Goal: Information Seeking & Learning: Learn about a topic

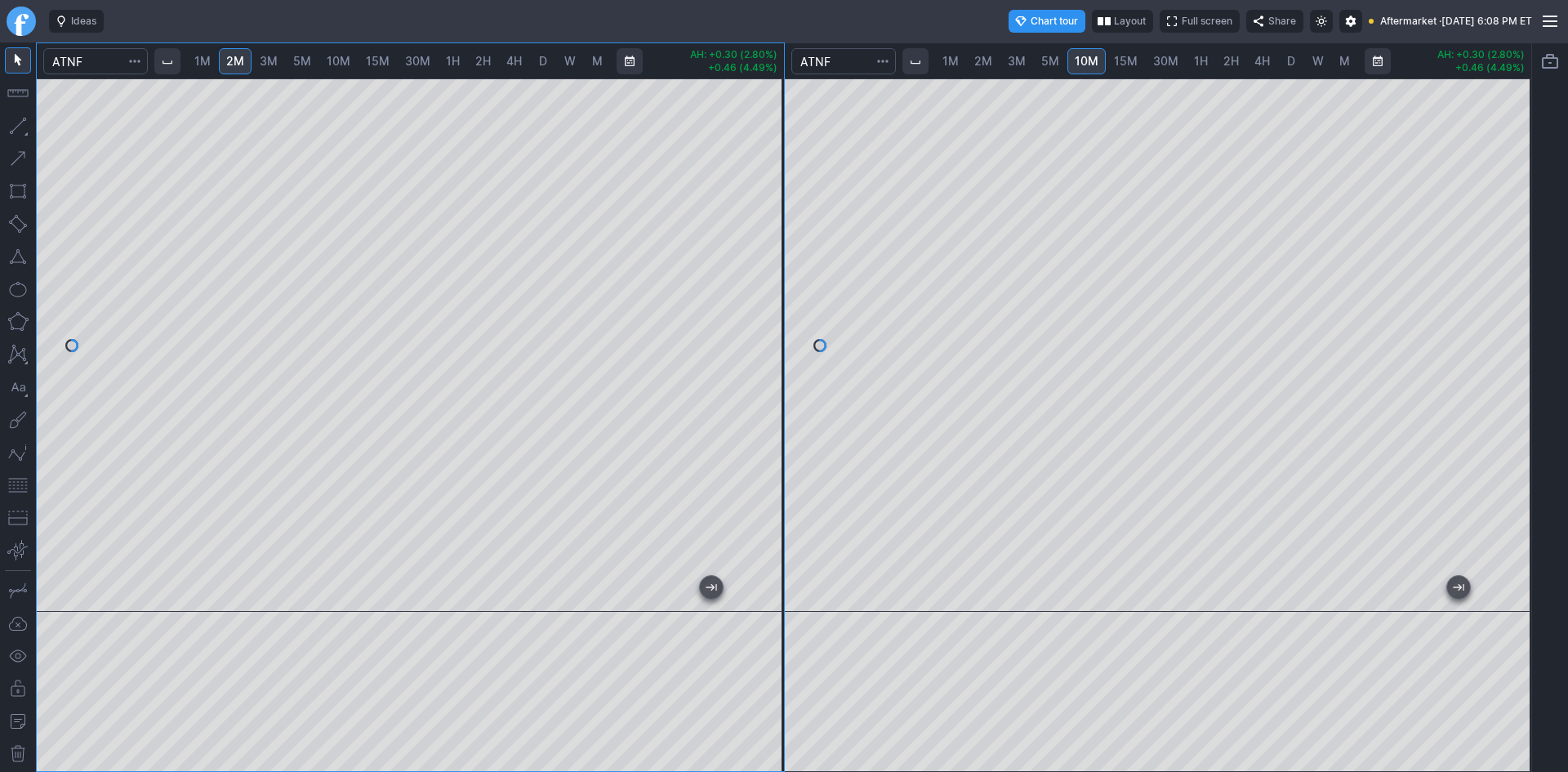
drag, startPoint x: 768, startPoint y: 270, endPoint x: 764, endPoint y: 342, distance: 72.1
click at [764, 342] on div at bounding box center [767, 341] width 35 height 493
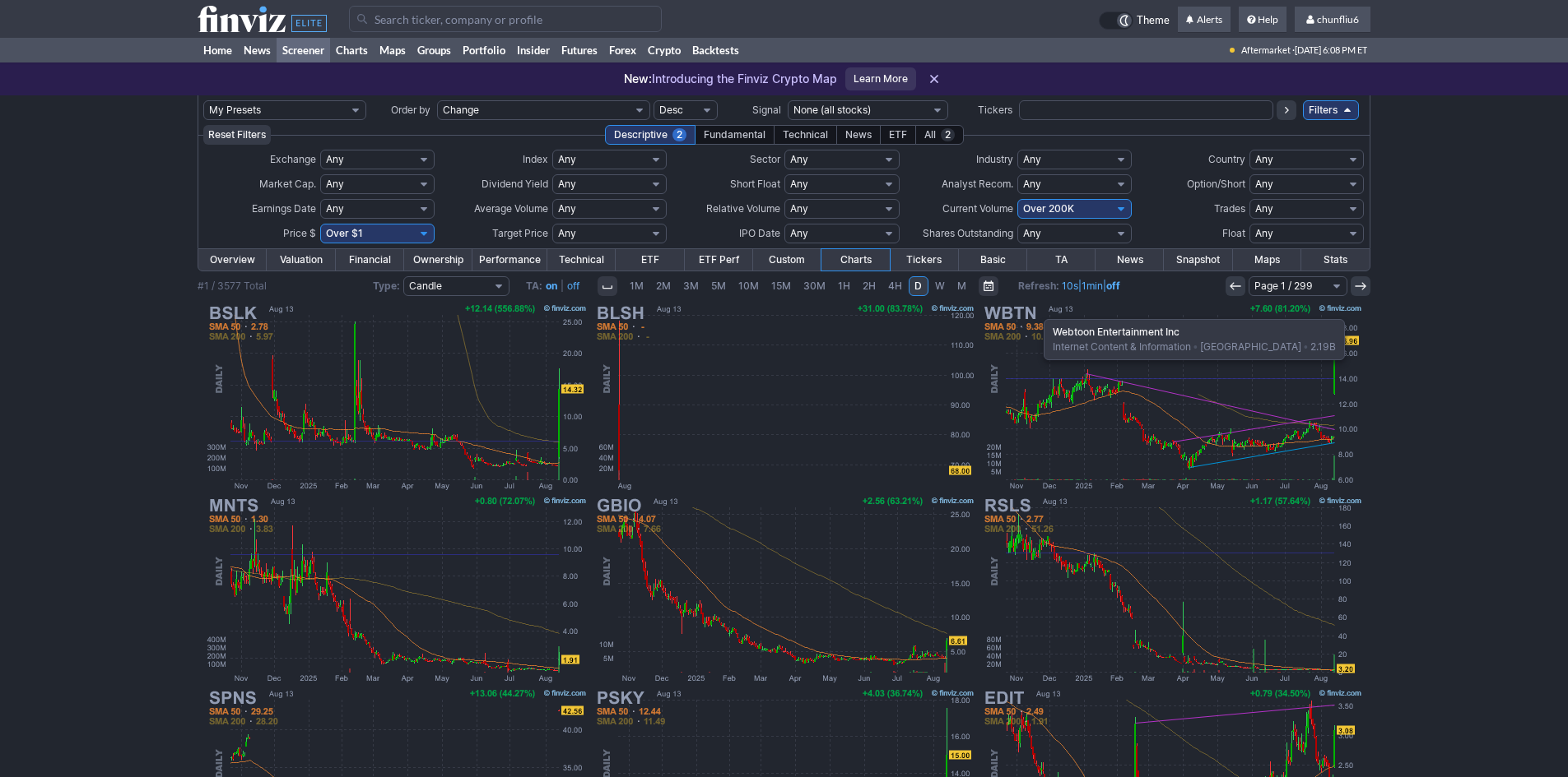
scroll to position [247, 0]
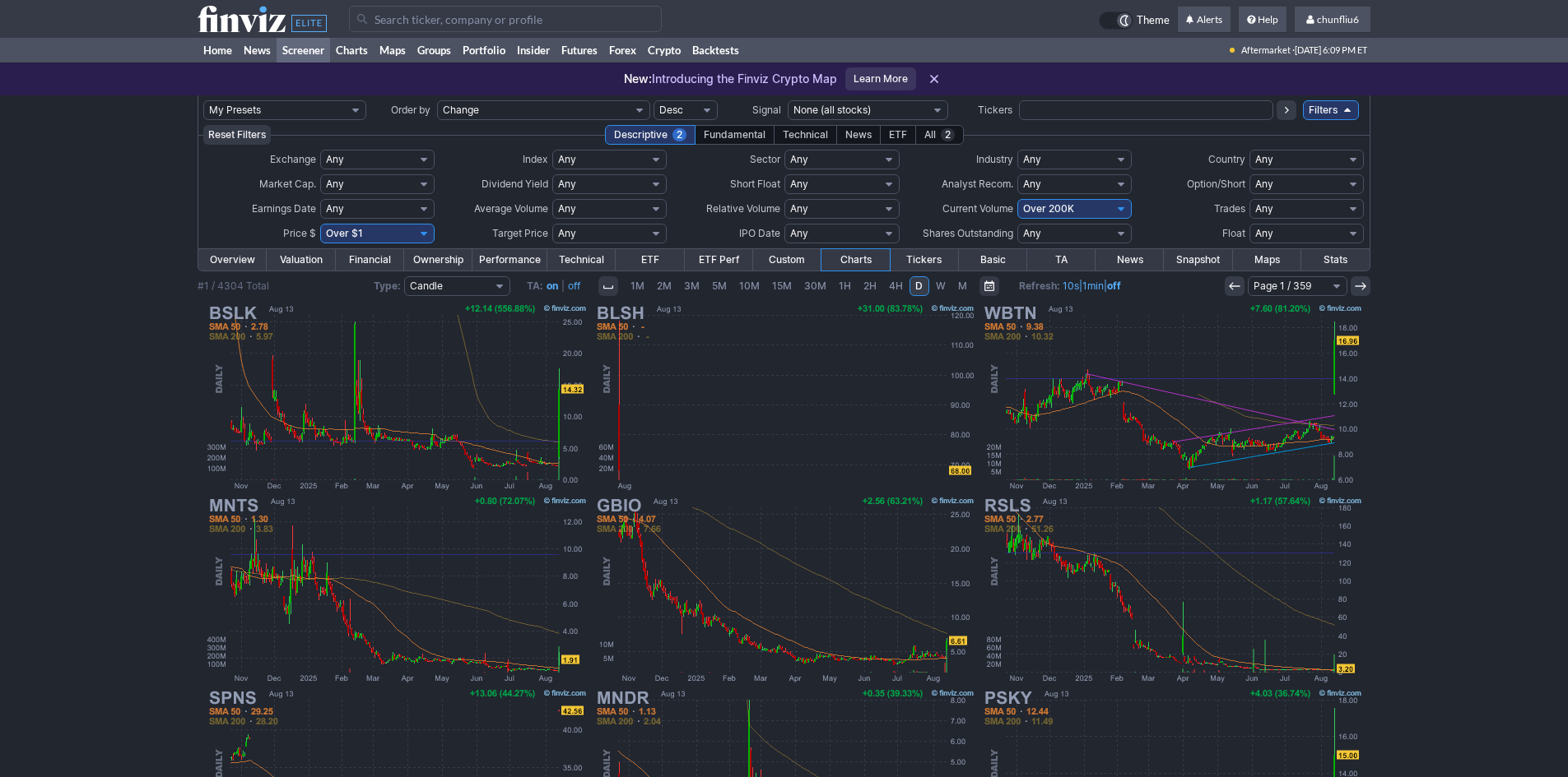
click at [1082, 209] on select "Any Under 50K Under 100K Under 500K Under 750K Under 1M Over 0 Over 50K Over 10…" at bounding box center [1074, 209] width 114 height 19
select select "o750"
click at [1017, 199] on select "Any Under 50K Under 100K Under 500K Under 750K Under 1M Over 0 Over 50K Over 10…" at bounding box center [1074, 209] width 114 height 19
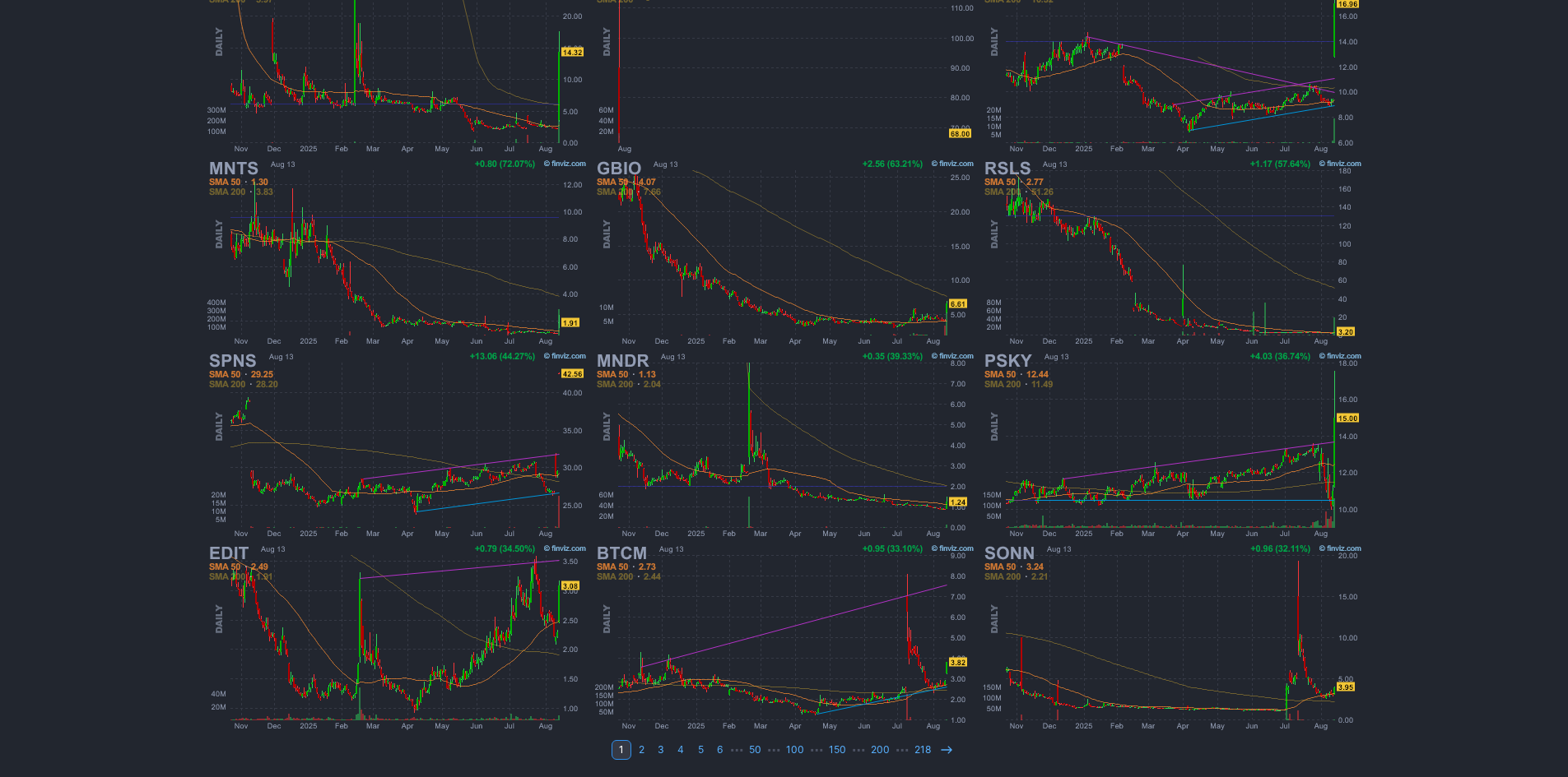
scroll to position [338, 0]
click at [945, 754] on icon at bounding box center [947, 750] width 14 height 14
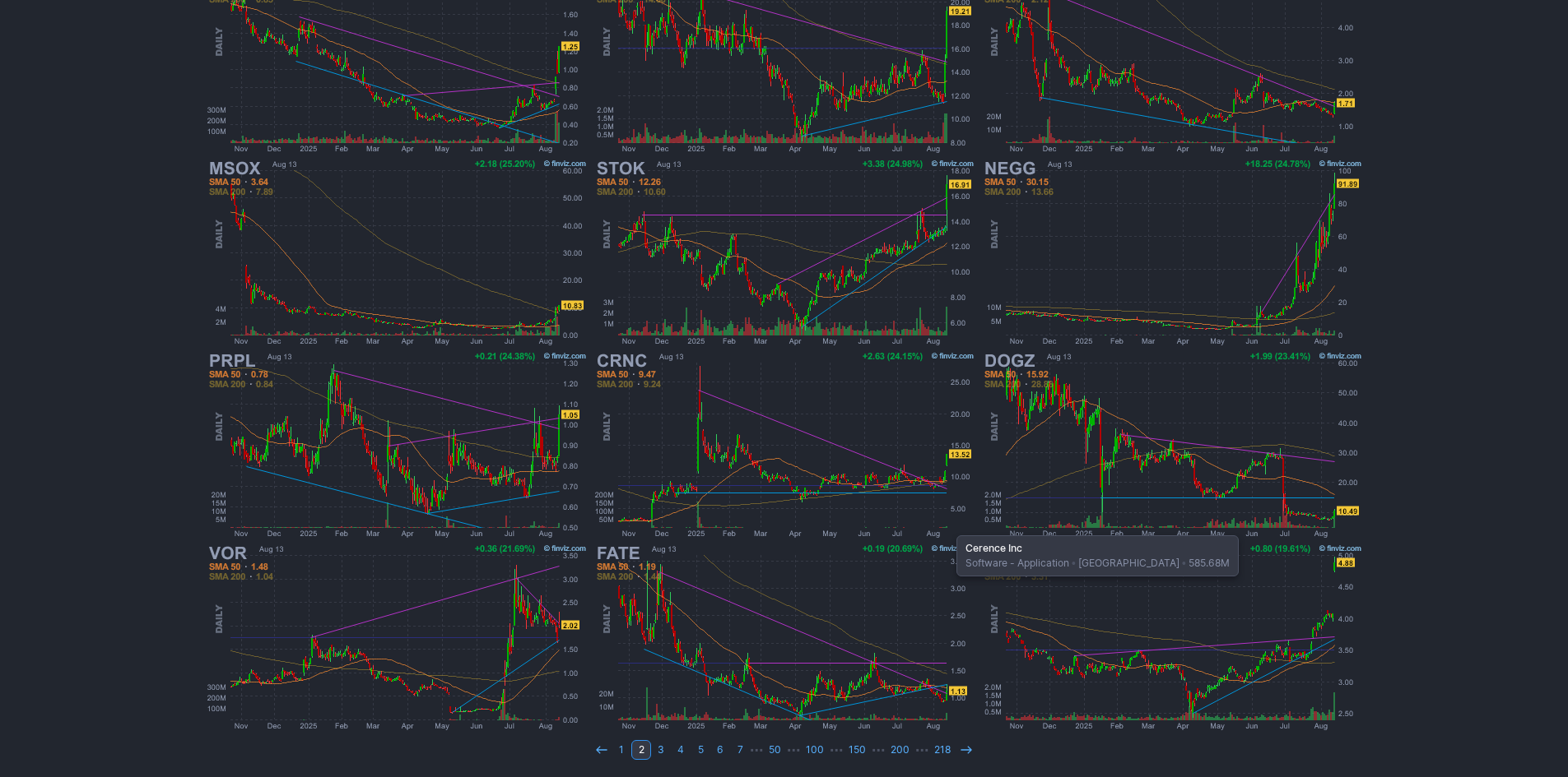
scroll to position [338, 0]
click at [962, 746] on icon at bounding box center [966, 750] width 14 height 14
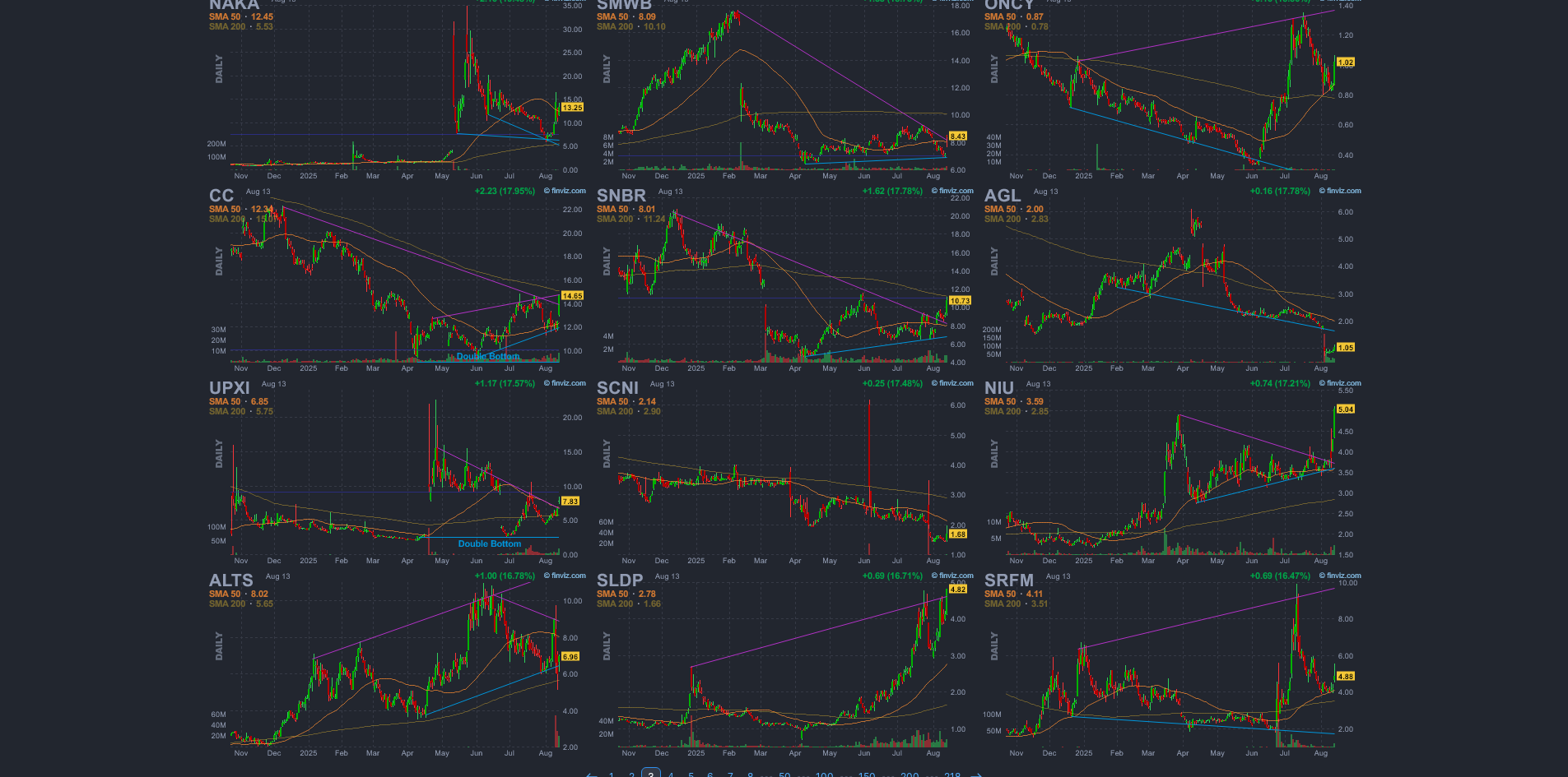
scroll to position [338, 0]
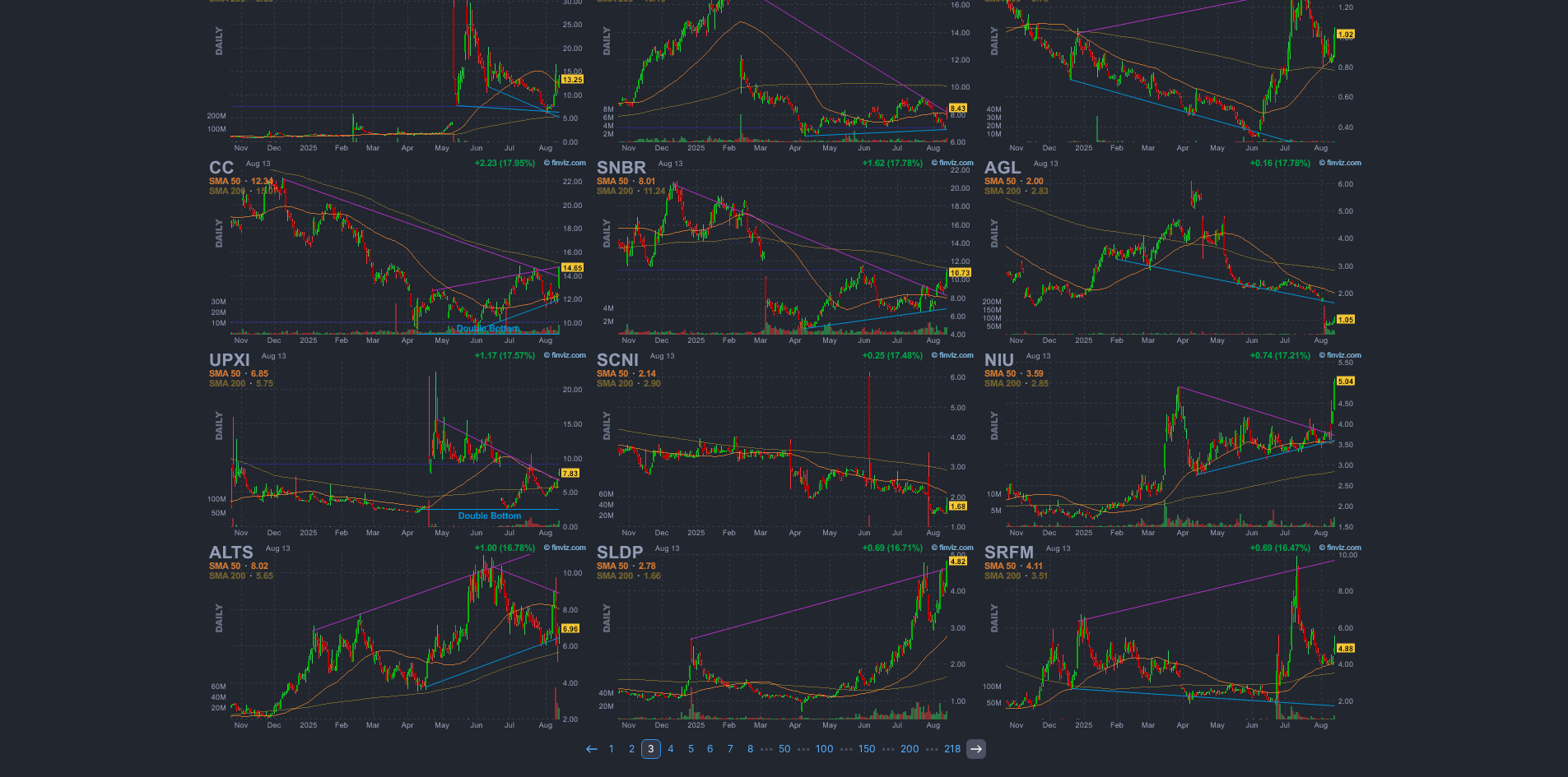
click at [972, 754] on icon at bounding box center [977, 750] width 14 height 14
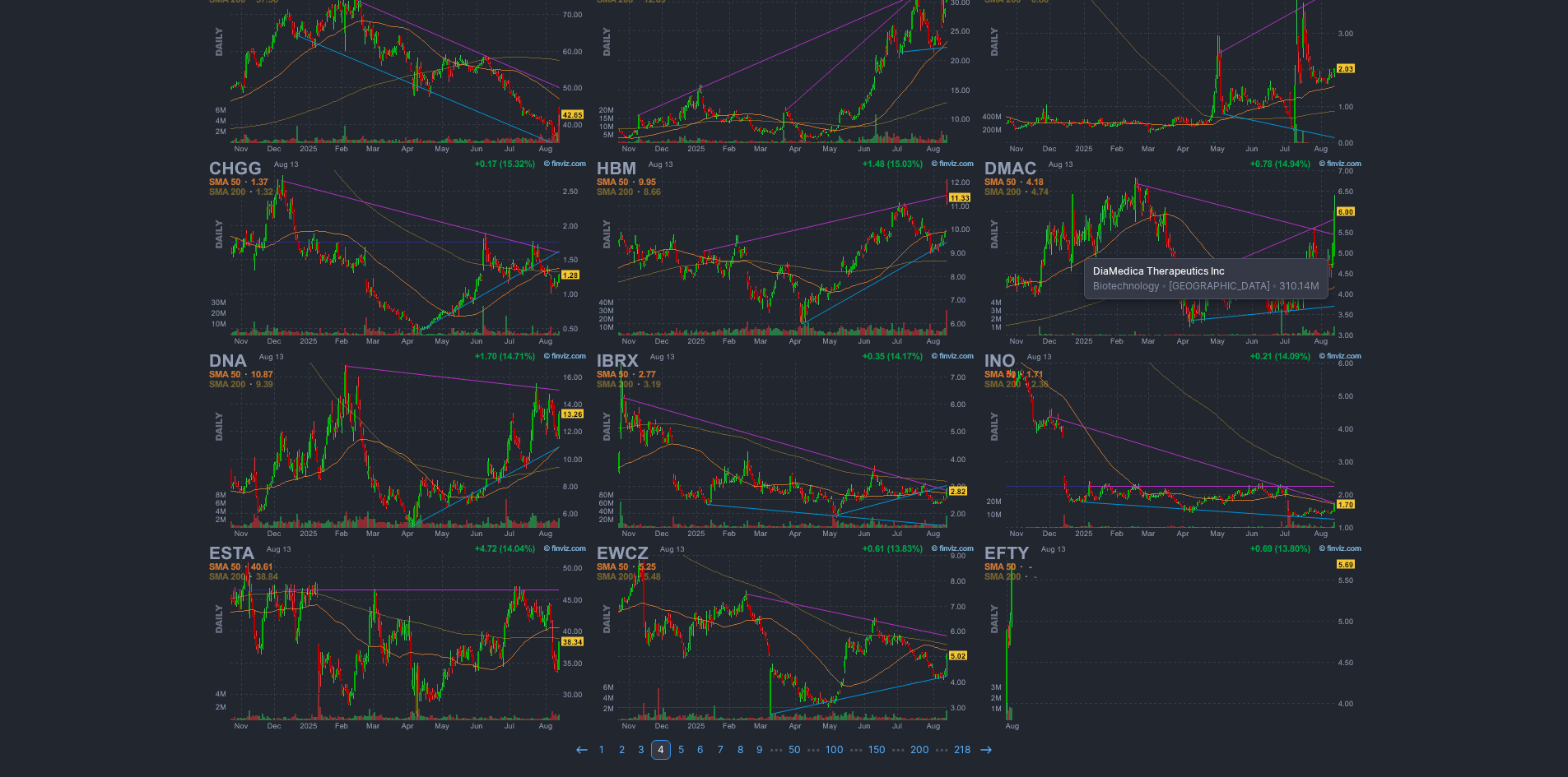
scroll to position [338, 0]
click at [606, 747] on link "1" at bounding box center [601, 749] width 19 height 19
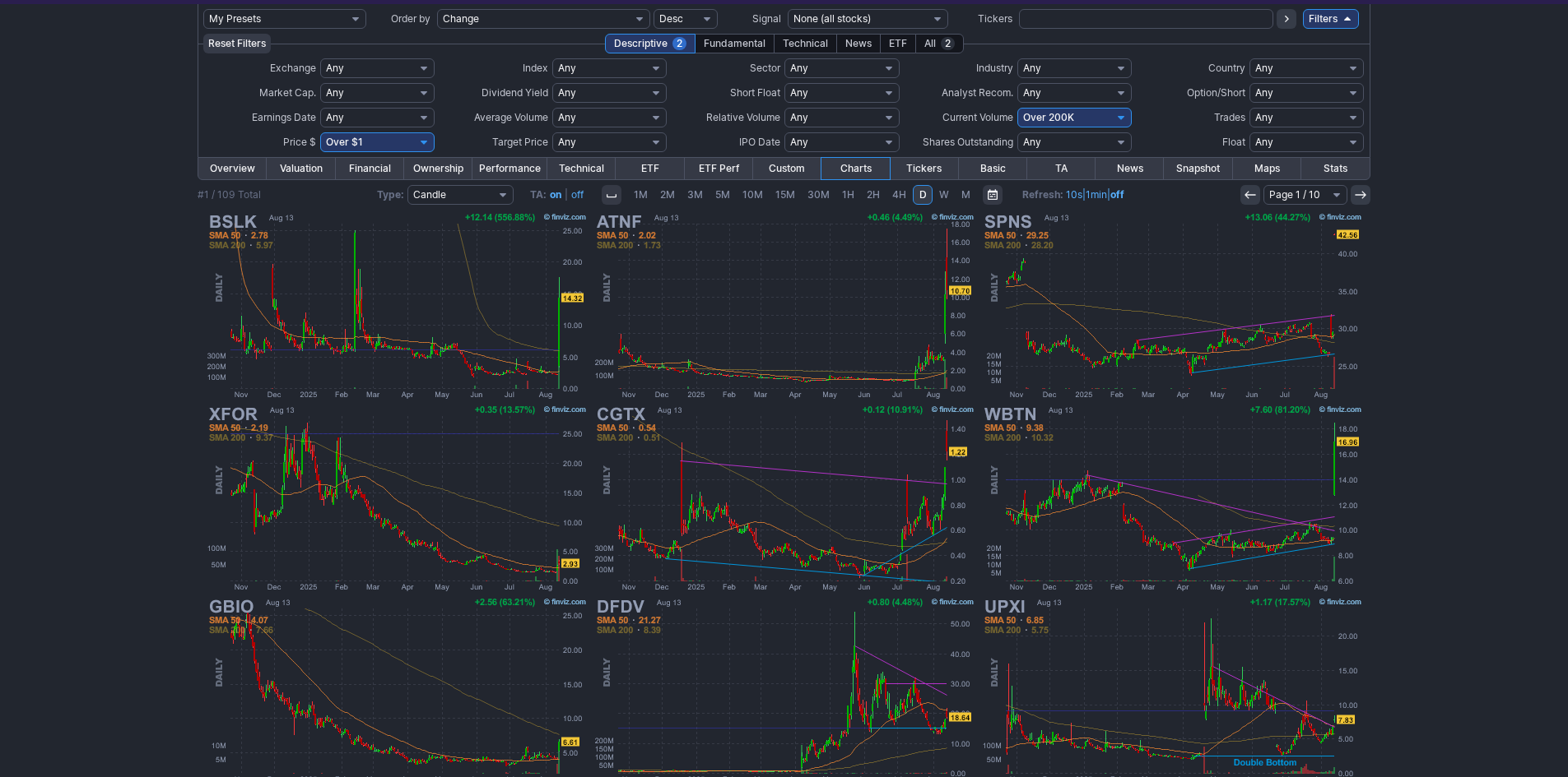
scroll to position [91, 0]
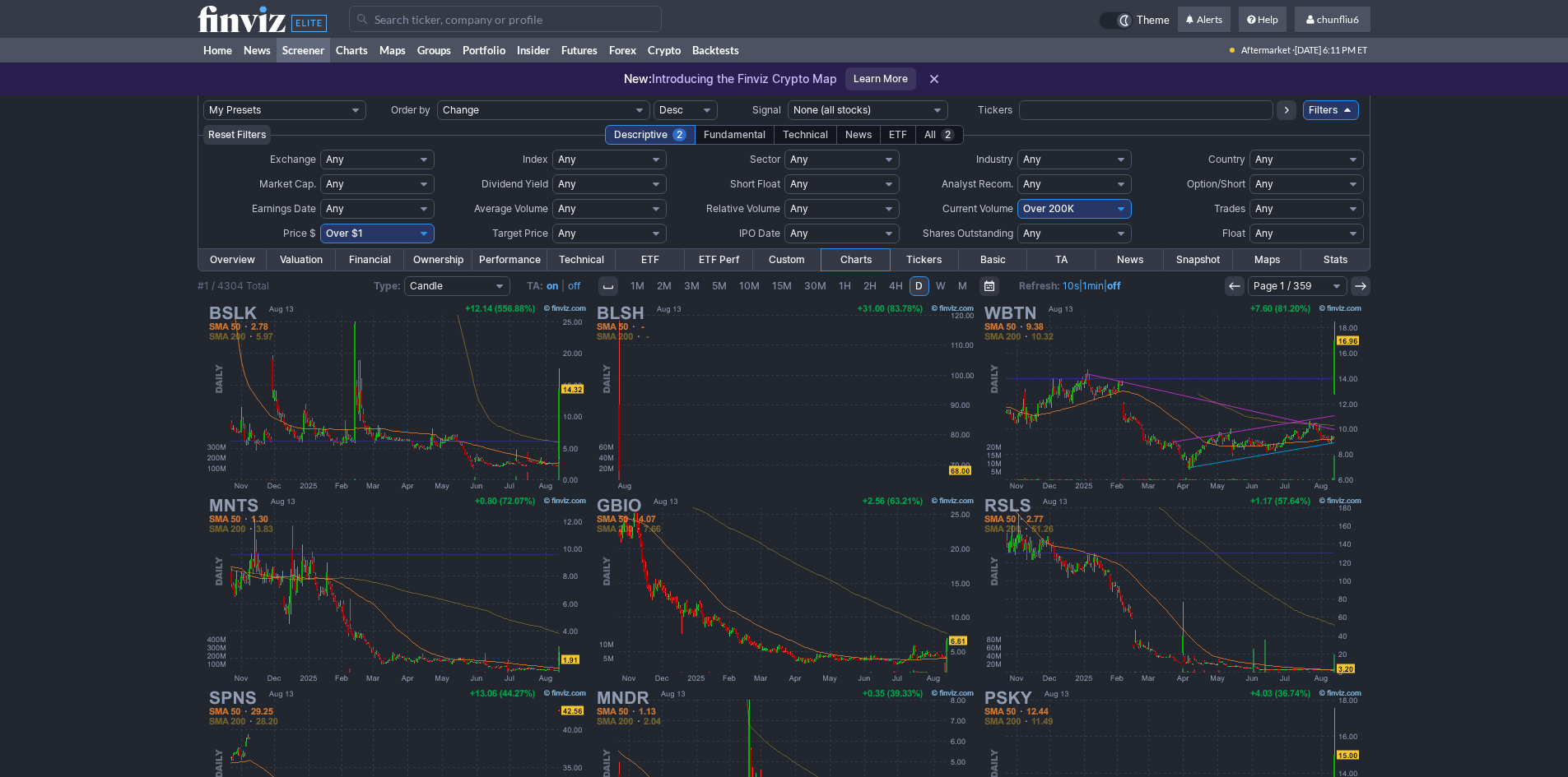
click at [415, 228] on select "Any Under $1 Under $2 Under $3 Under $4 Under $5 Under $7 Under $10 Under $15 U…" at bounding box center [377, 233] width 114 height 19
select select "o10"
click at [320, 224] on select "Any Under $1 Under $2 Under $3 Under $4 Under $5 Under $7 Under $10 Under $15 U…" at bounding box center [377, 233] width 114 height 19
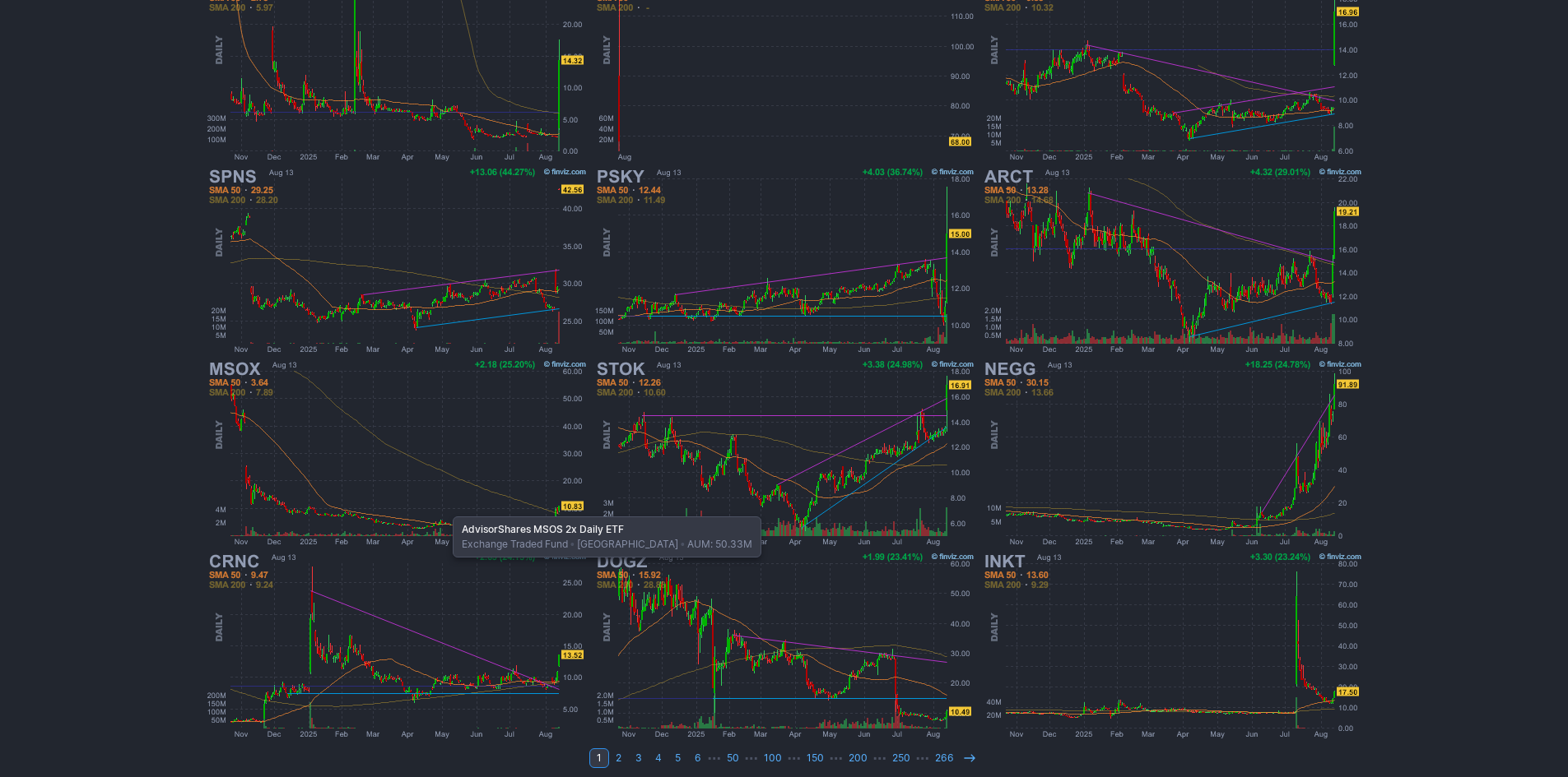
scroll to position [338, 0]
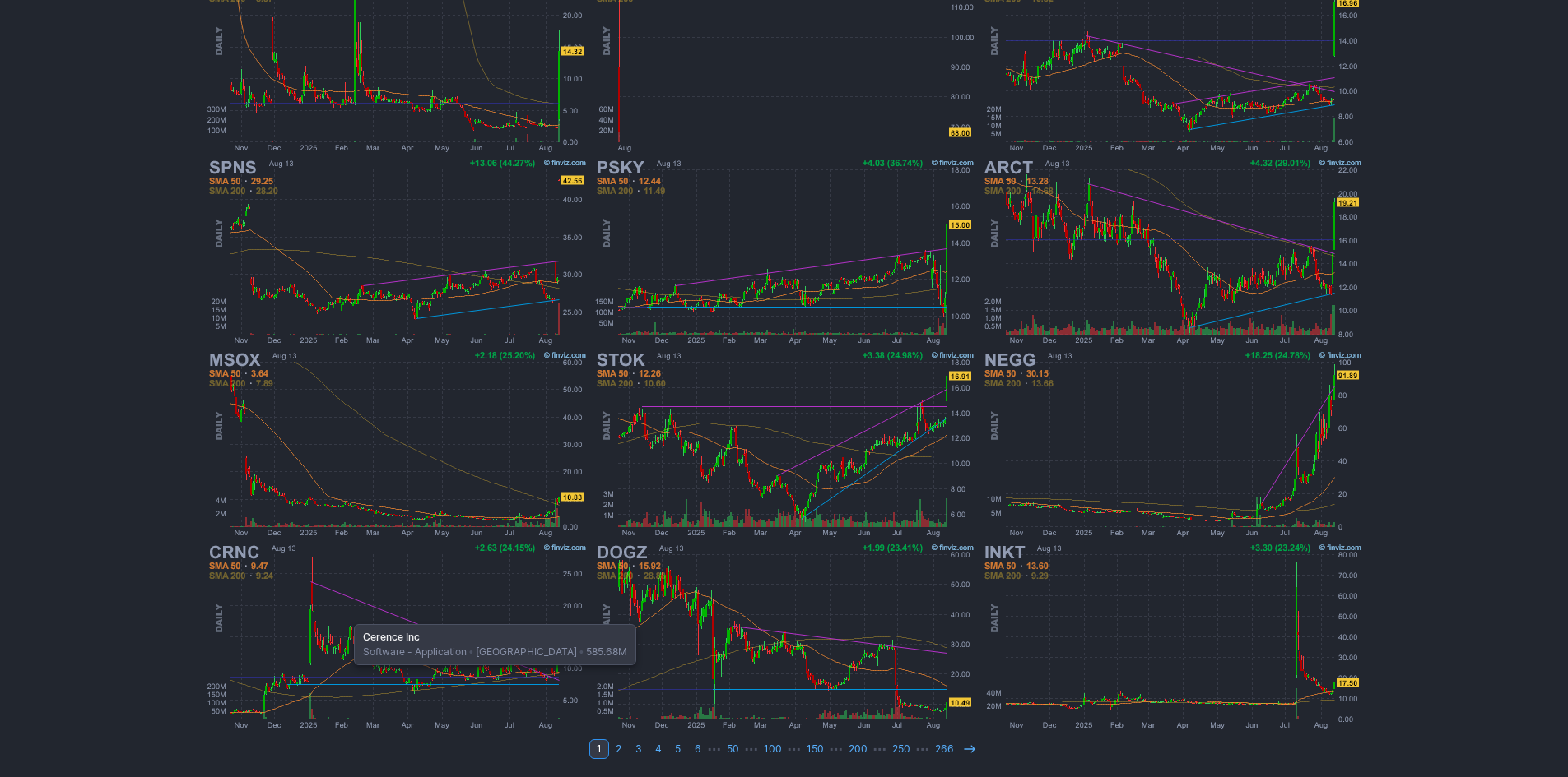
click at [347, 616] on img at bounding box center [397, 637] width 385 height 193
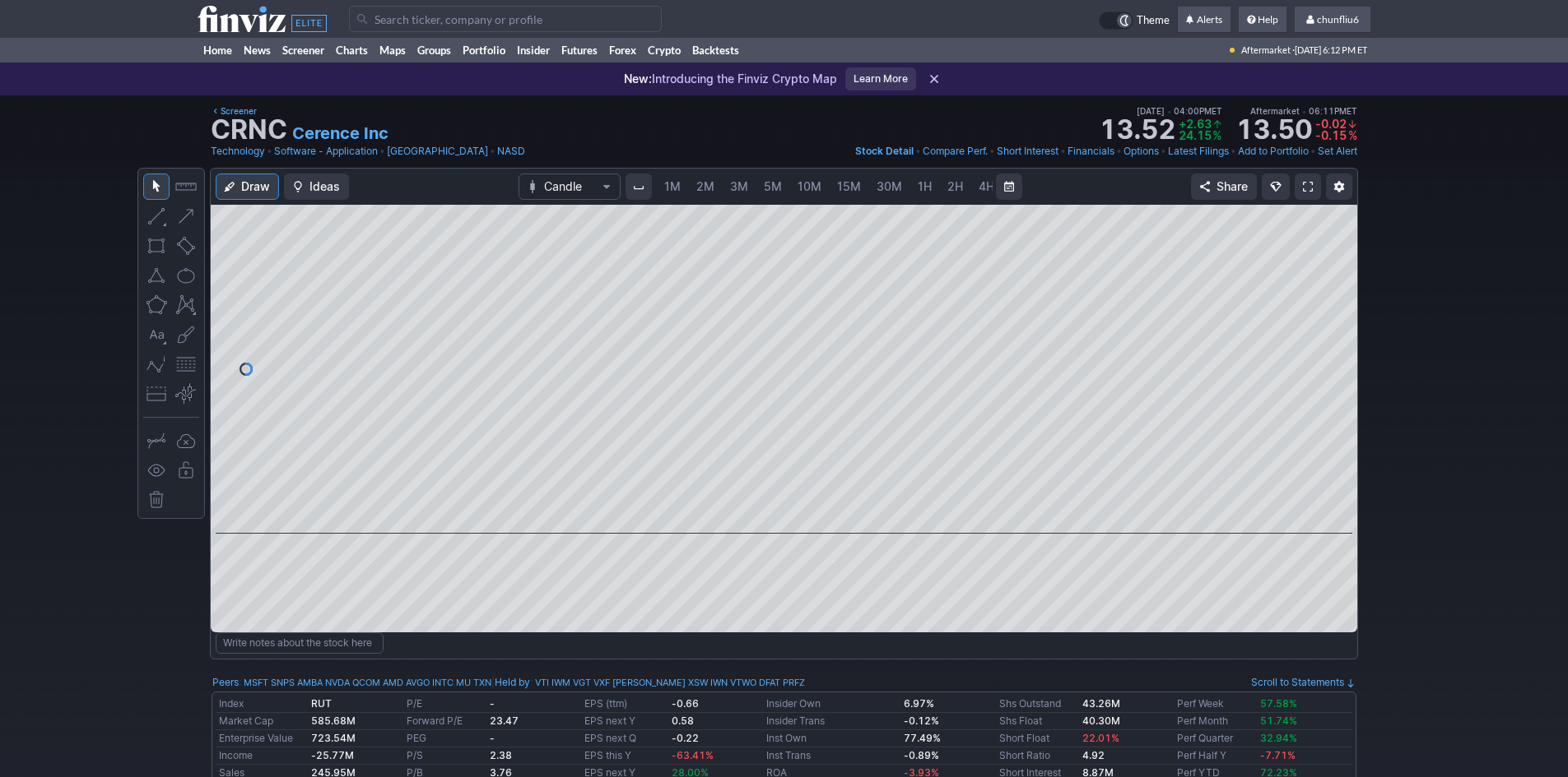
scroll to position [0, 89]
click at [684, 180] on span "5M" at bounding box center [683, 186] width 18 height 14
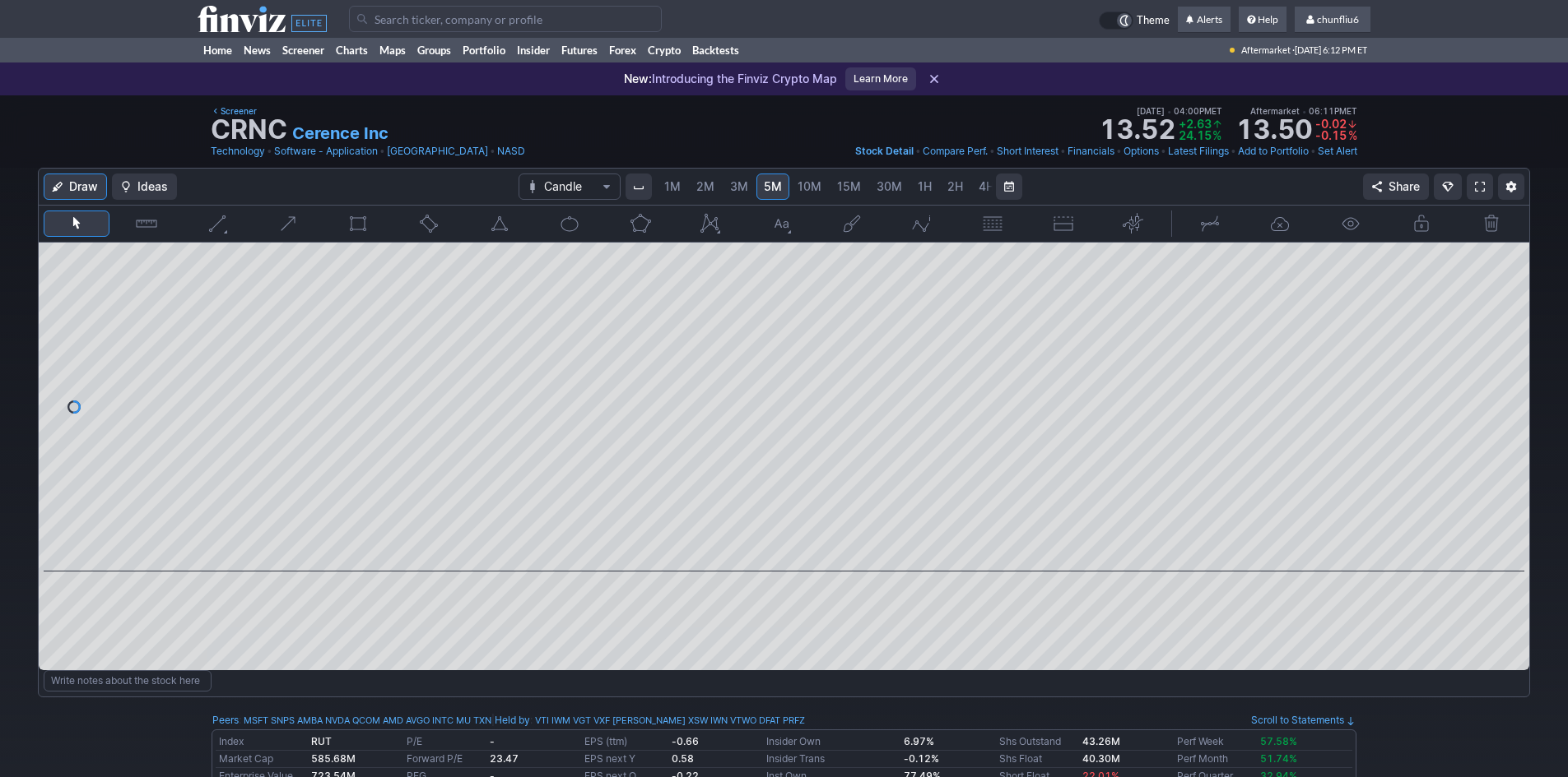
click at [678, 184] on span "1M" at bounding box center [672, 186] width 16 height 14
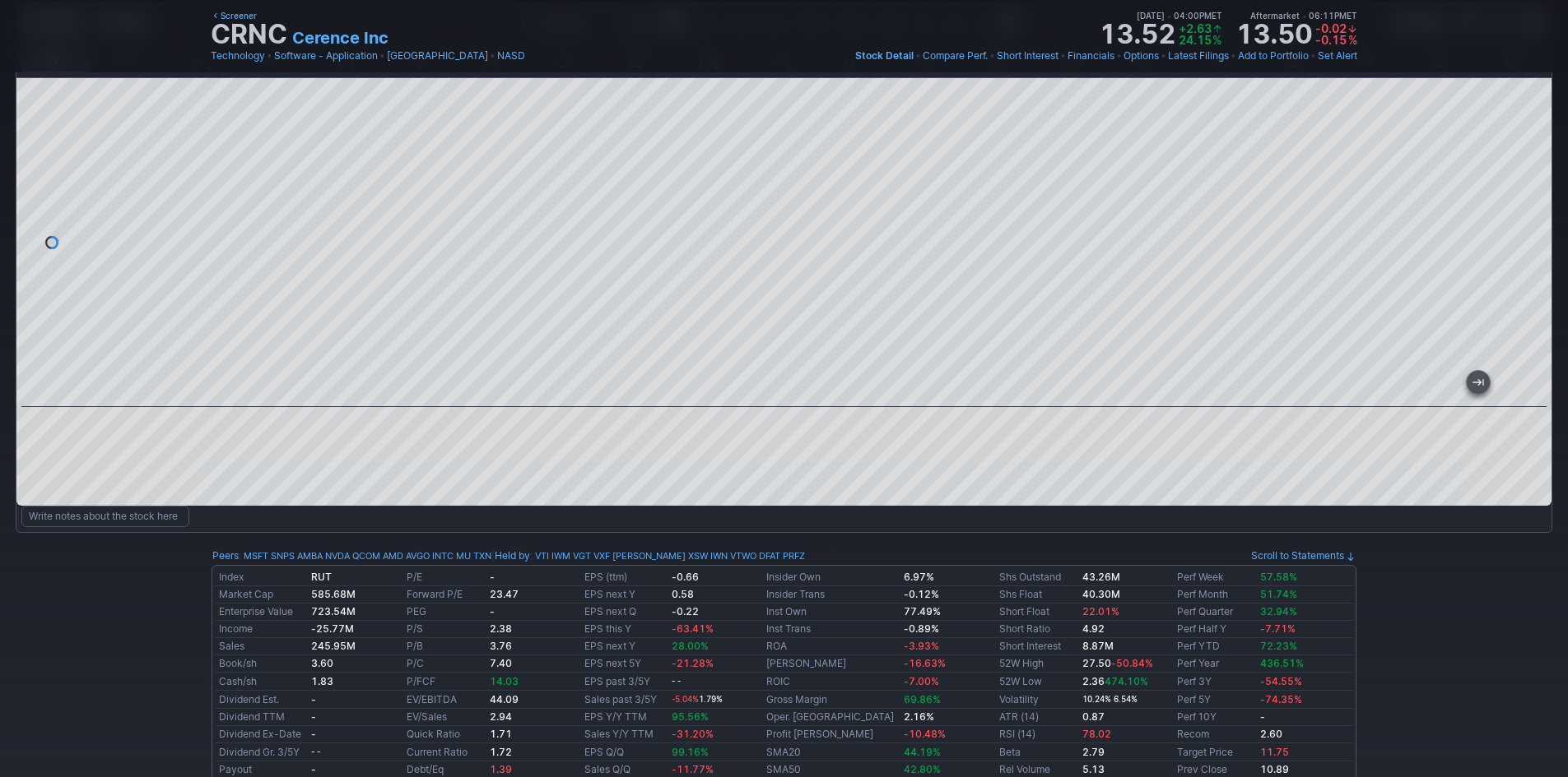
scroll to position [82, 0]
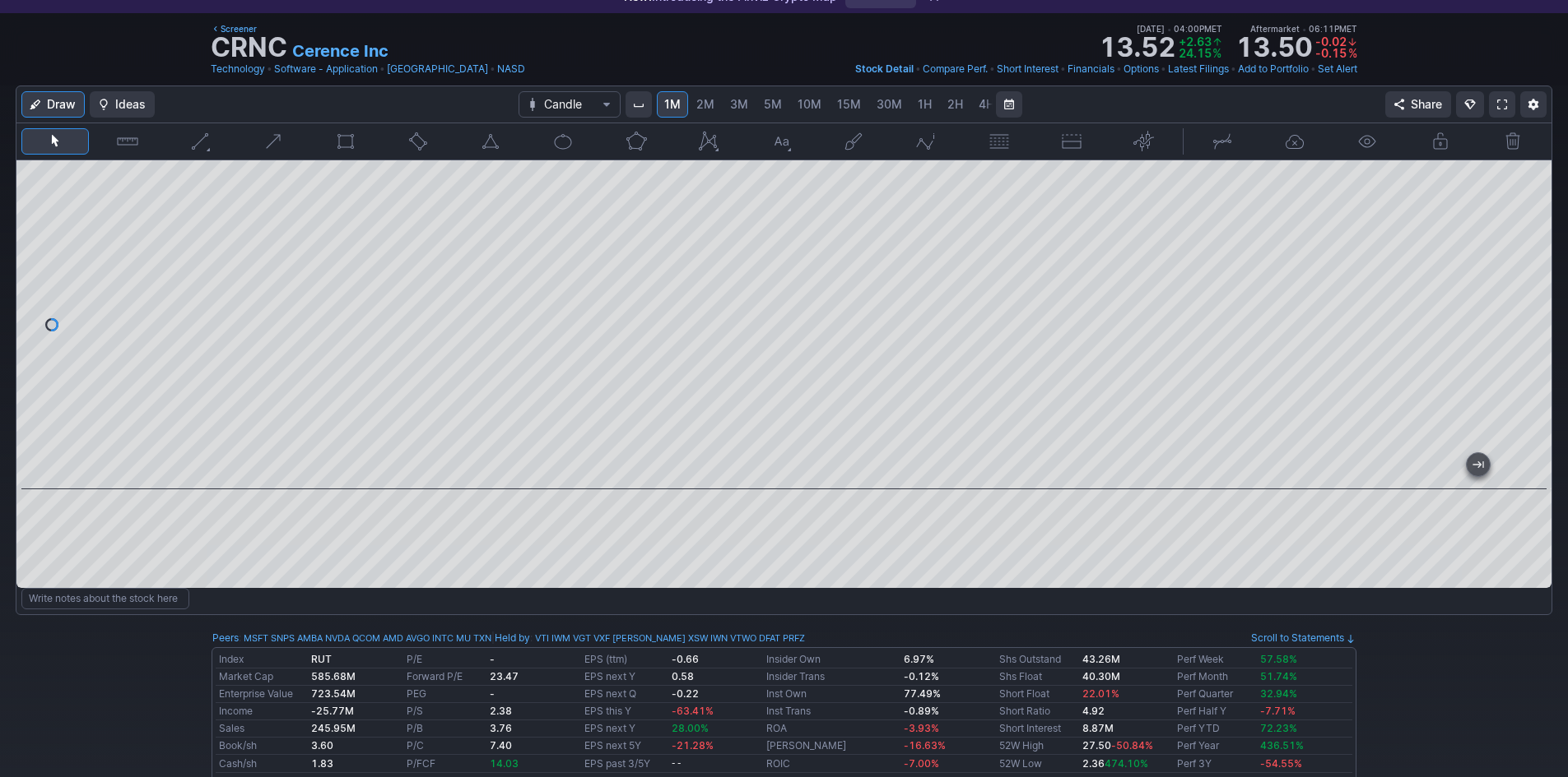
drag, startPoint x: 1529, startPoint y: 266, endPoint x: 1525, endPoint y: 281, distance: 15.5
click at [1525, 281] on div at bounding box center [1534, 321] width 35 height 288
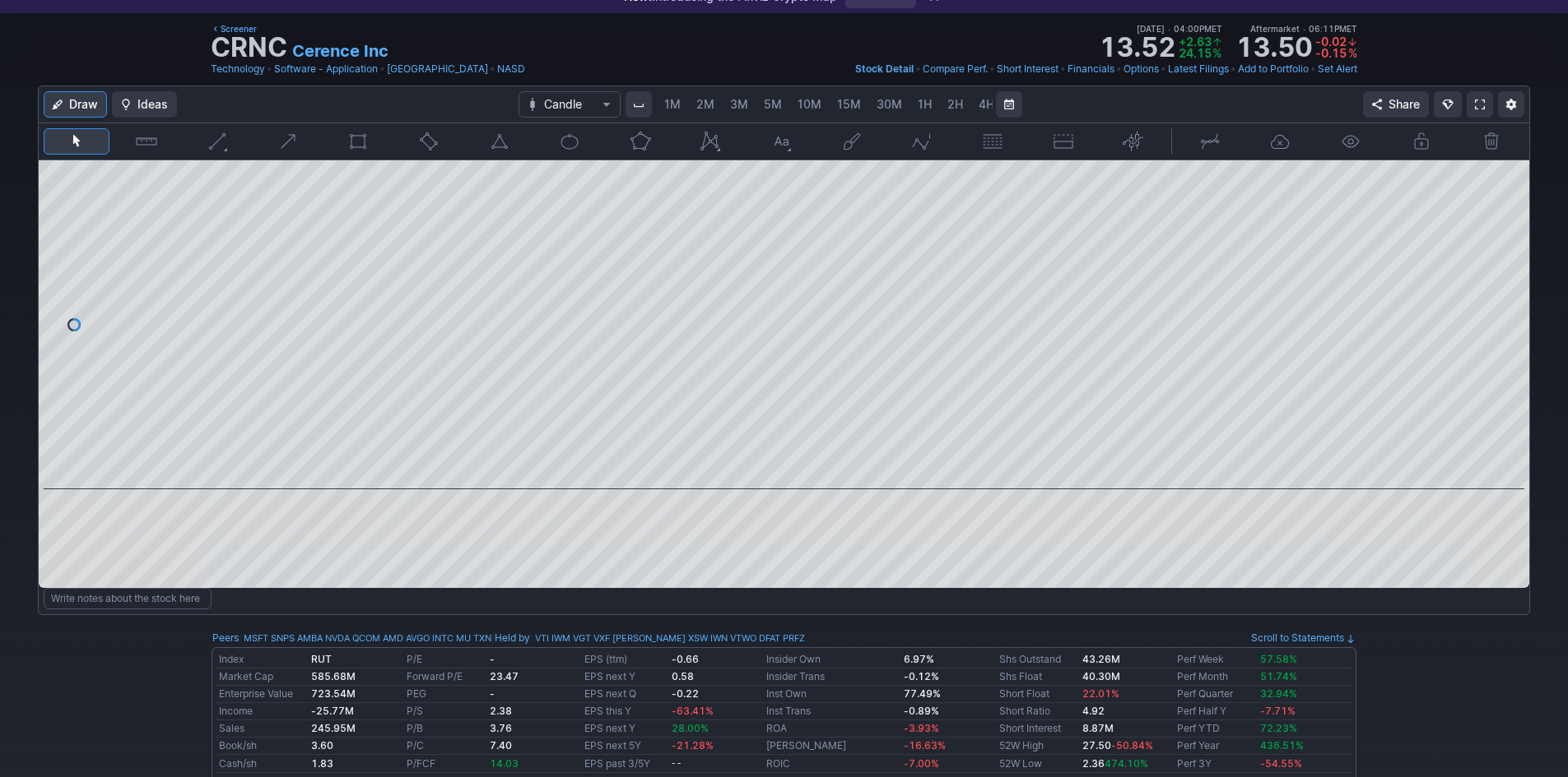
scroll to position [0, 89]
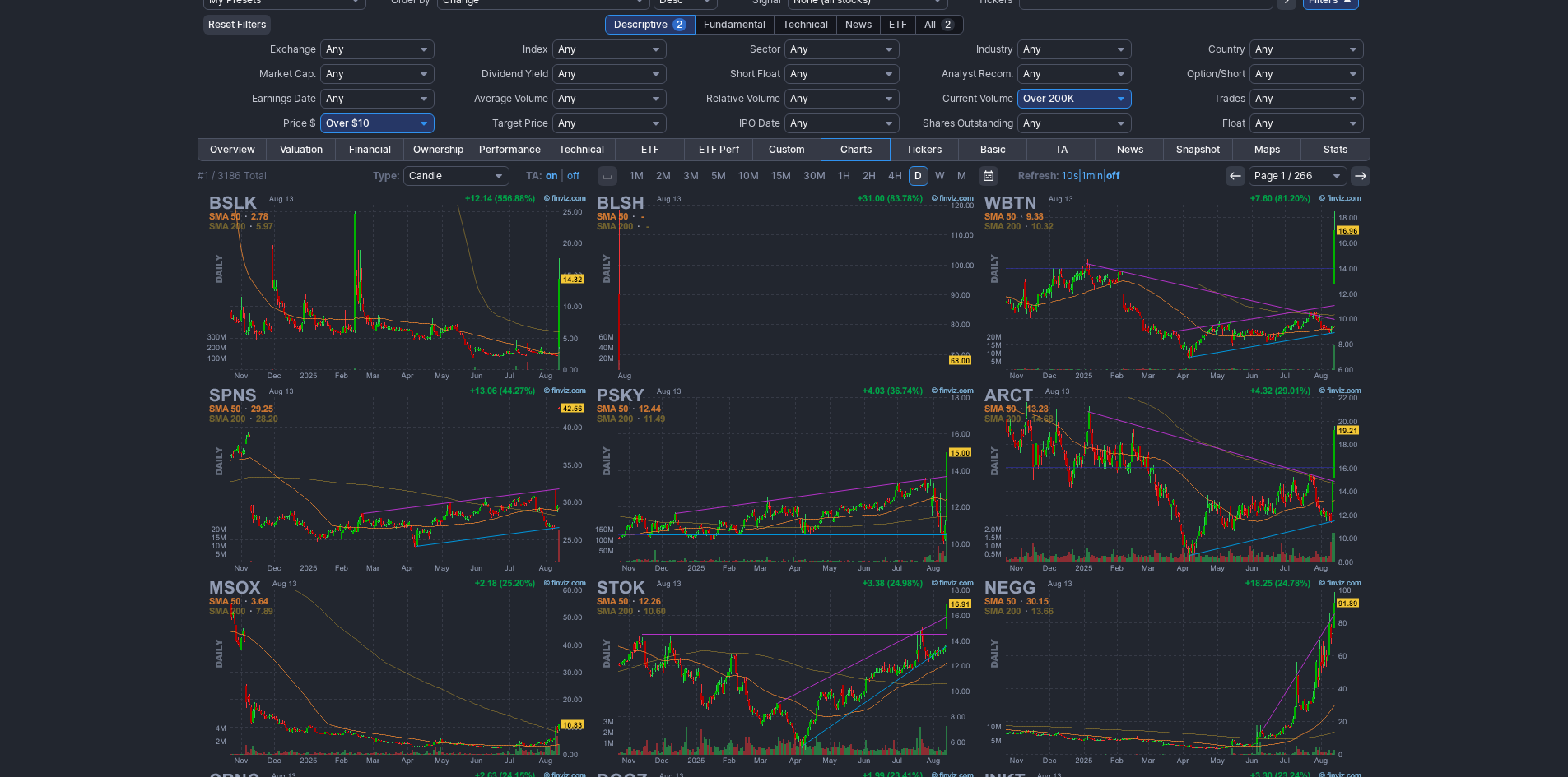
scroll to position [91, 0]
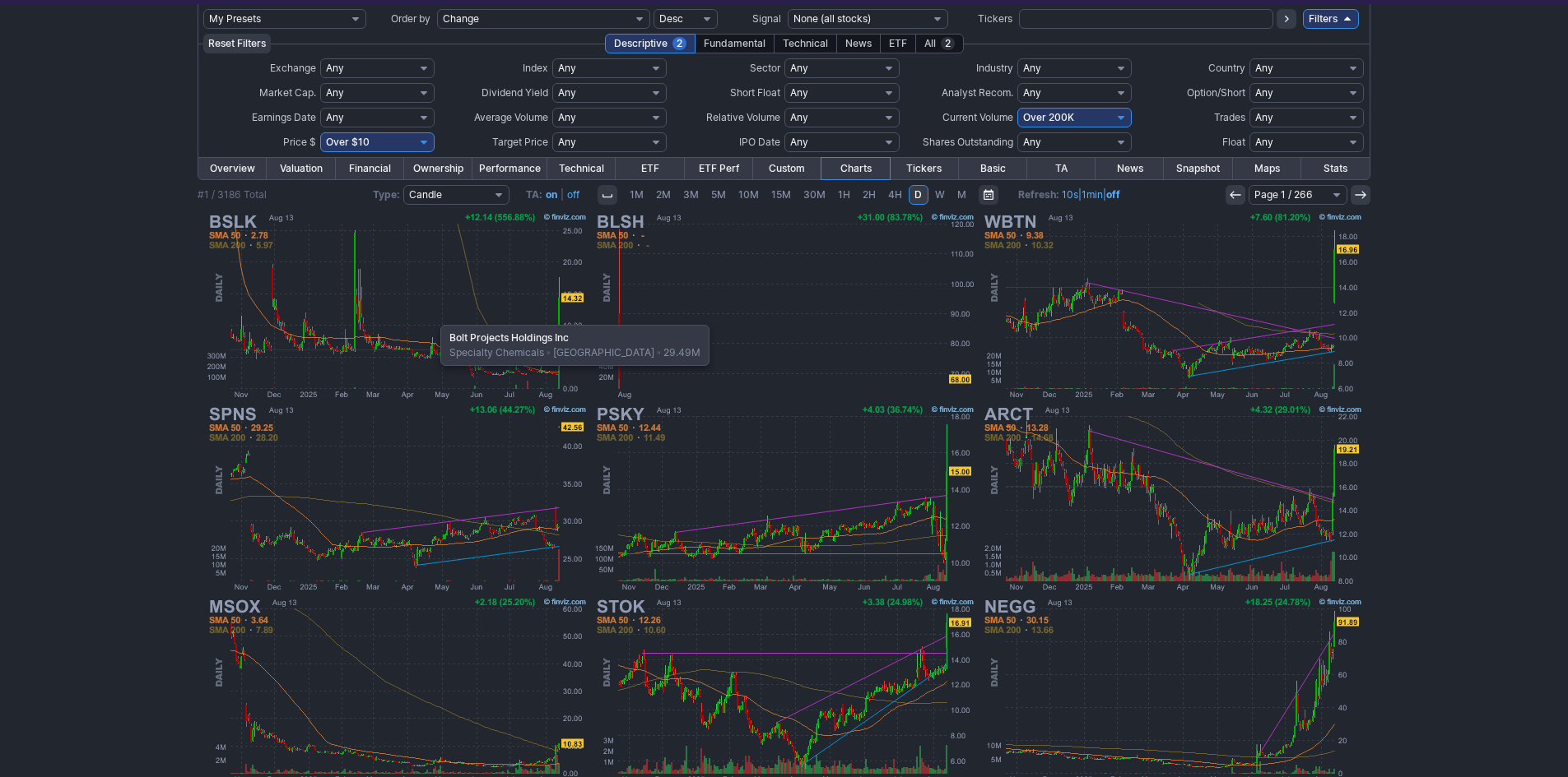
click at [432, 316] on img at bounding box center [397, 306] width 385 height 193
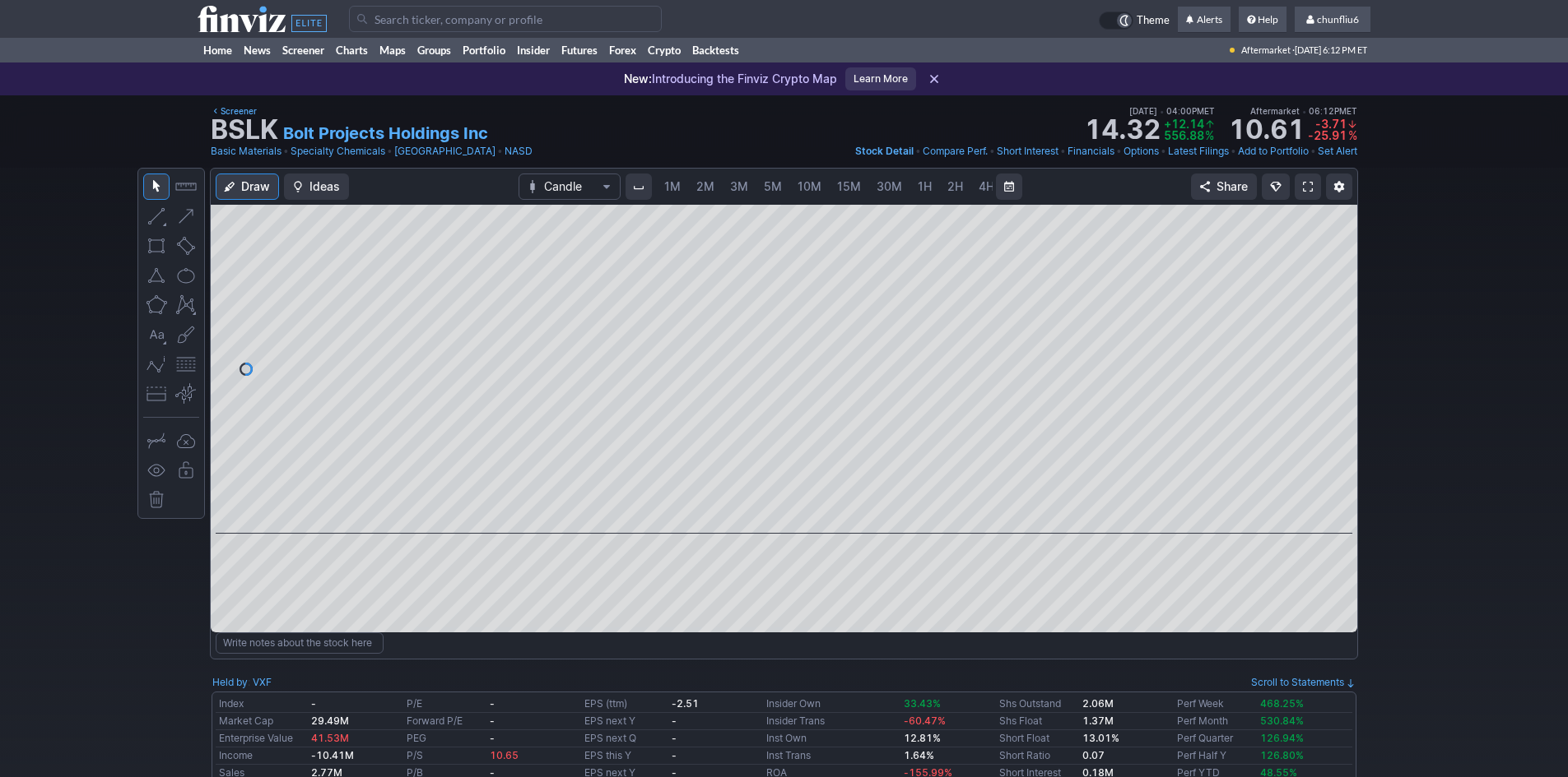
scroll to position [0, 89]
click at [1307, 184] on span at bounding box center [1308, 187] width 10 height 14
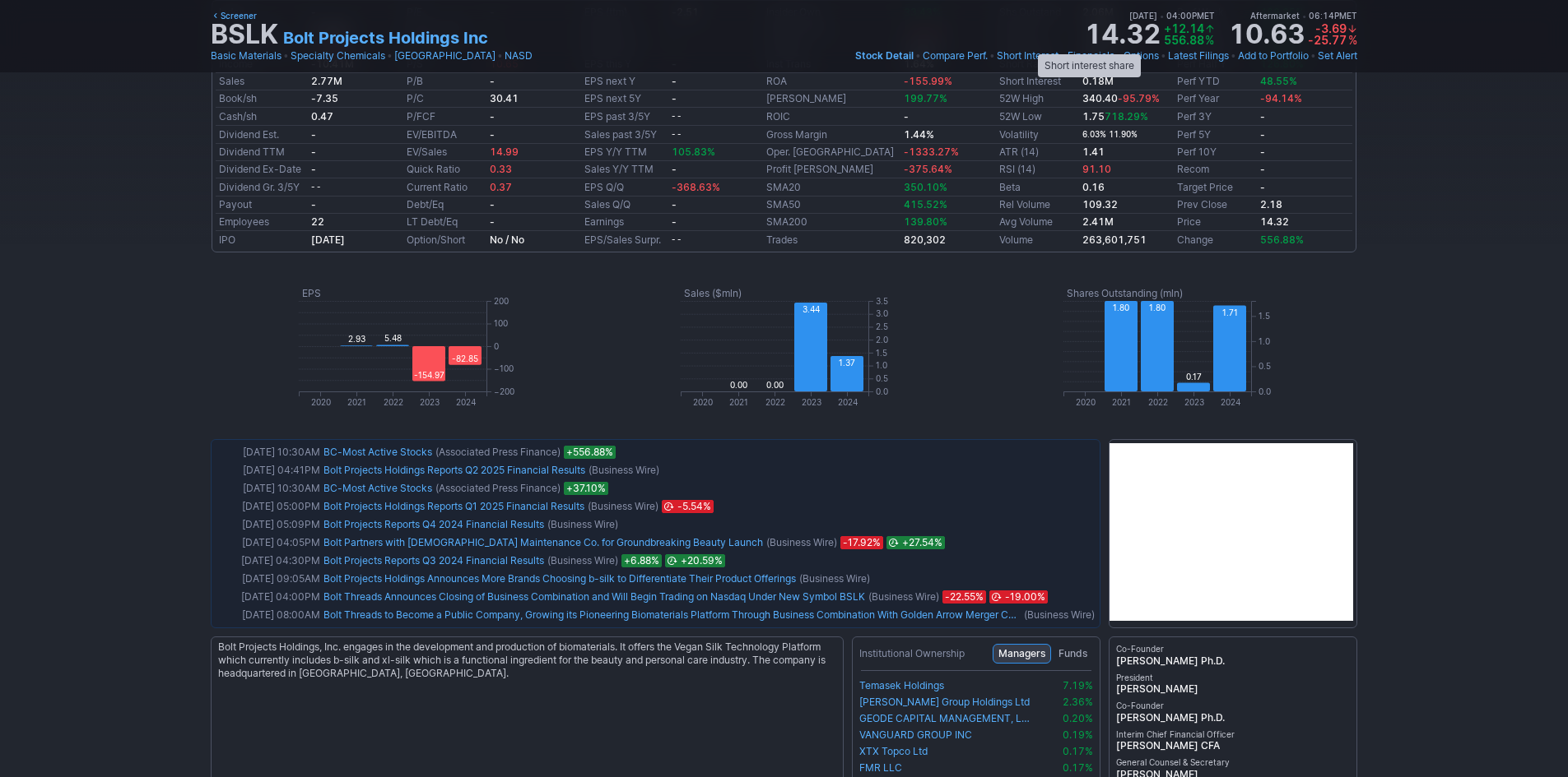
scroll to position [740, 0]
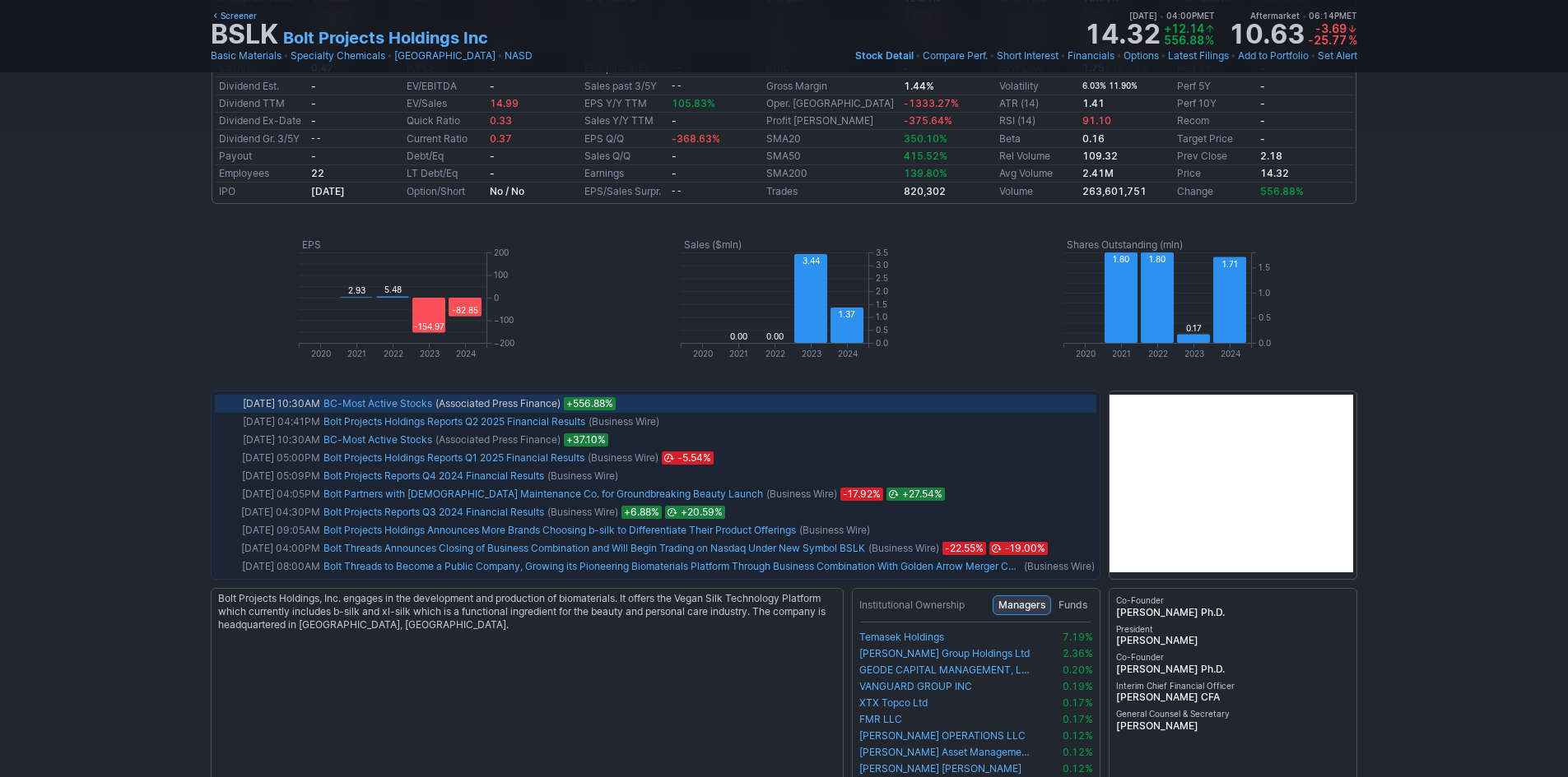
click at [398, 401] on link "BC-Most Active Stocks" at bounding box center [377, 403] width 108 height 13
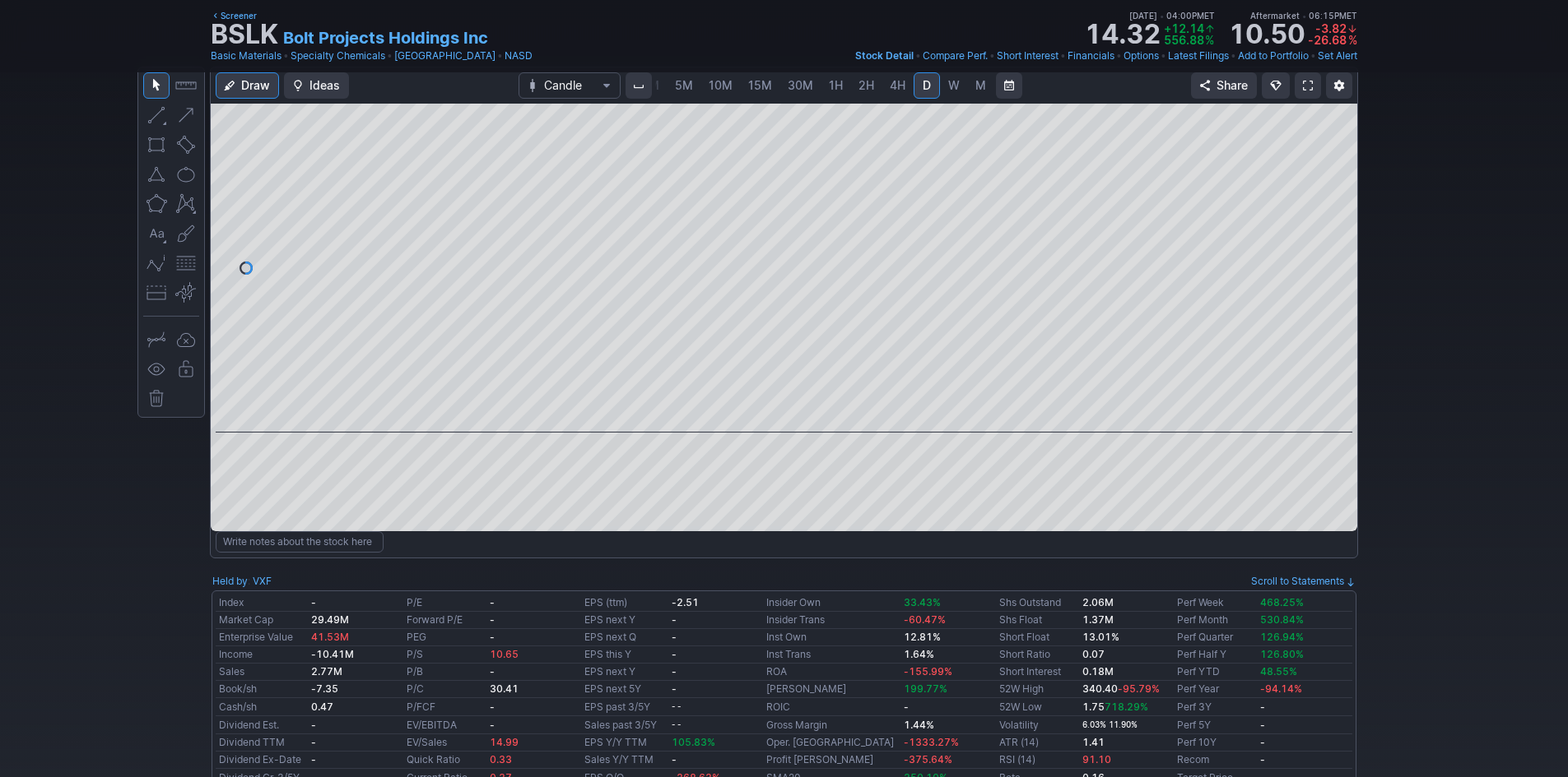
scroll to position [0, 0]
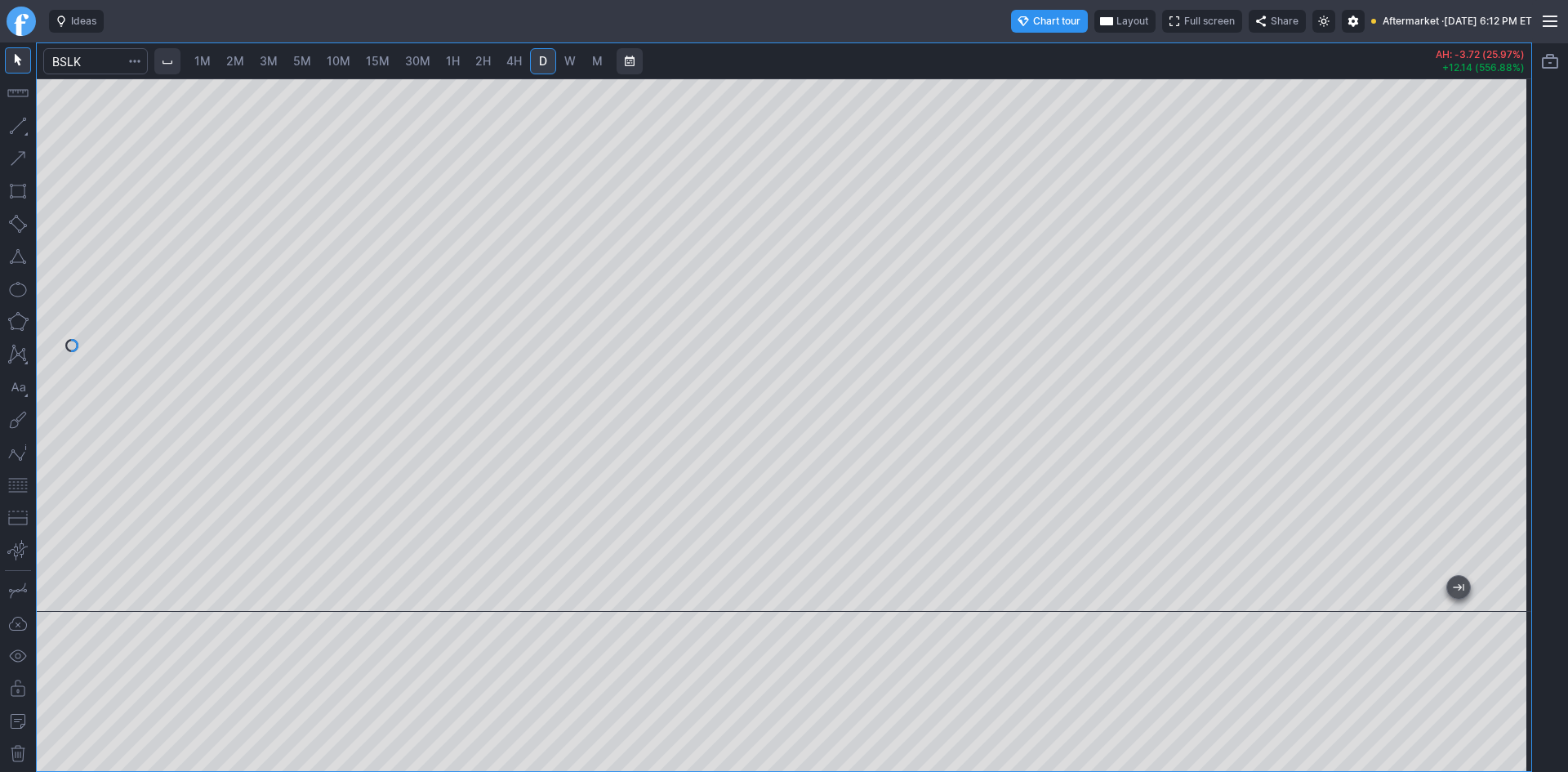
click at [1475, 286] on div at bounding box center [784, 345] width 1495 height 534
drag, startPoint x: 1507, startPoint y: 308, endPoint x: 1502, endPoint y: 400, distance: 92.1
click at [1502, 400] on div at bounding box center [1514, 341] width 35 height 493
click at [1499, 473] on div at bounding box center [784, 345] width 1495 height 534
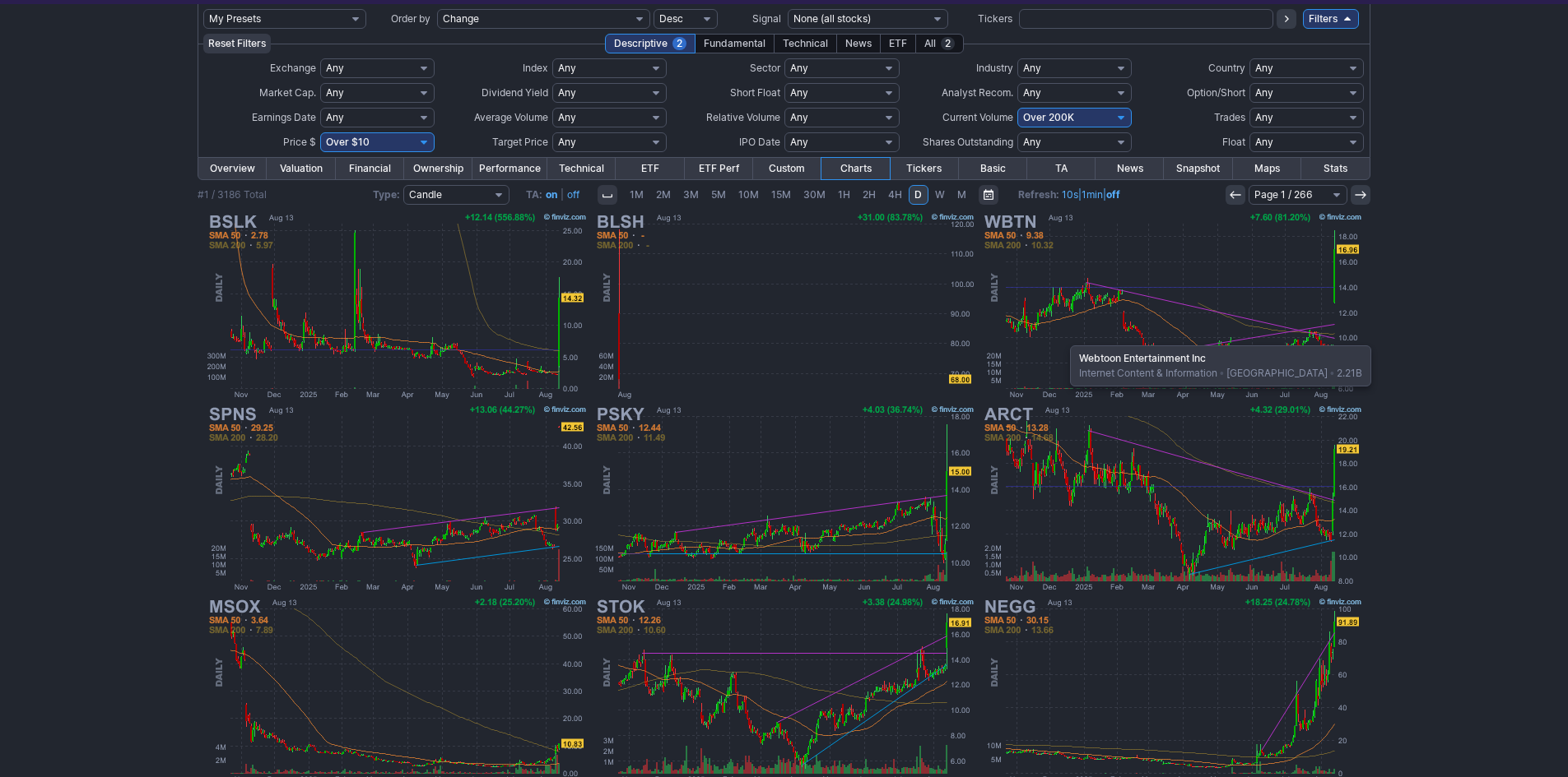
click at [1062, 338] on img at bounding box center [1172, 306] width 385 height 193
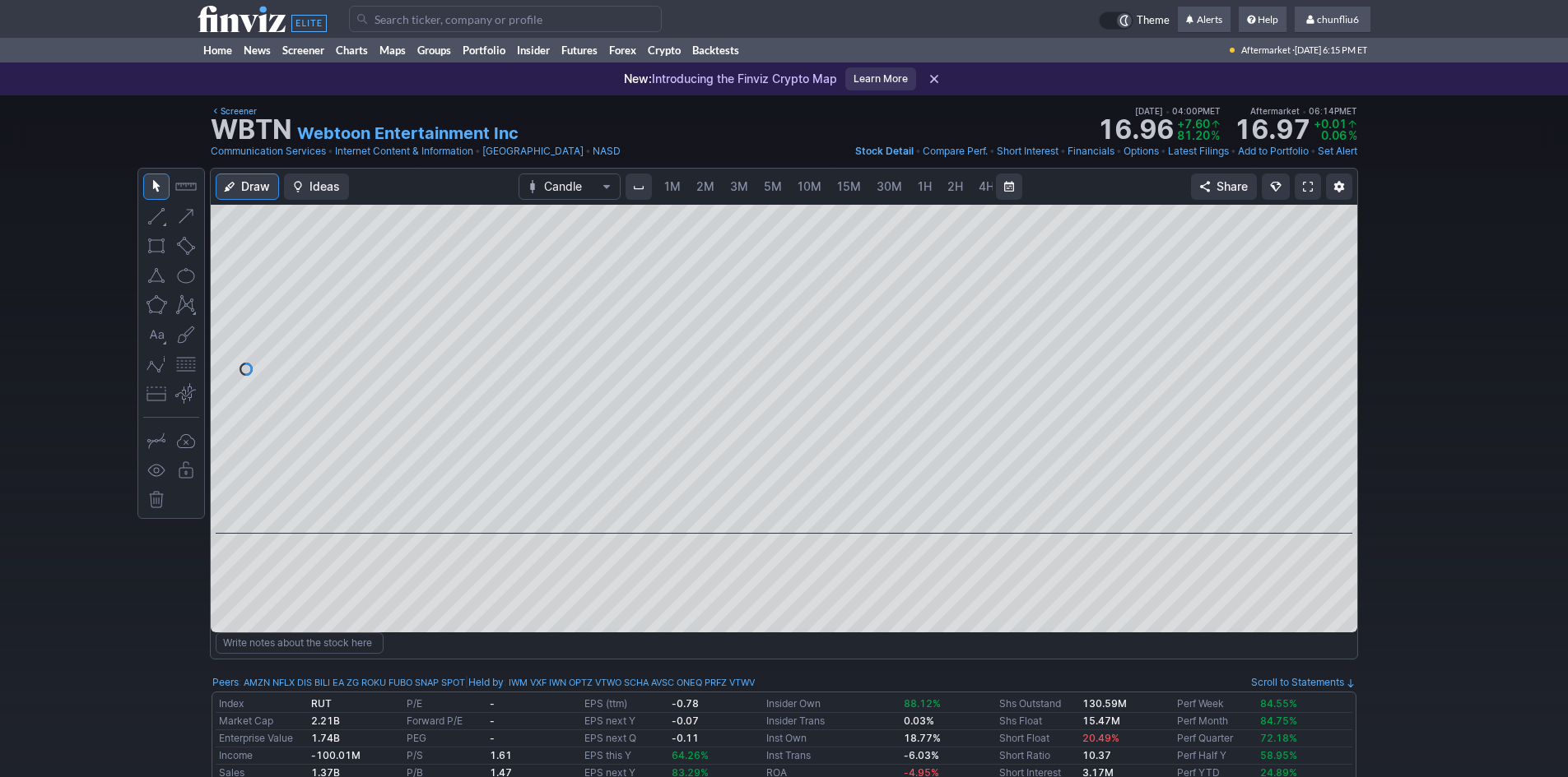
scroll to position [0, 89]
click at [1342, 459] on div at bounding box center [1340, 366] width 35 height 288
click at [1306, 188] on span at bounding box center [1308, 187] width 10 height 14
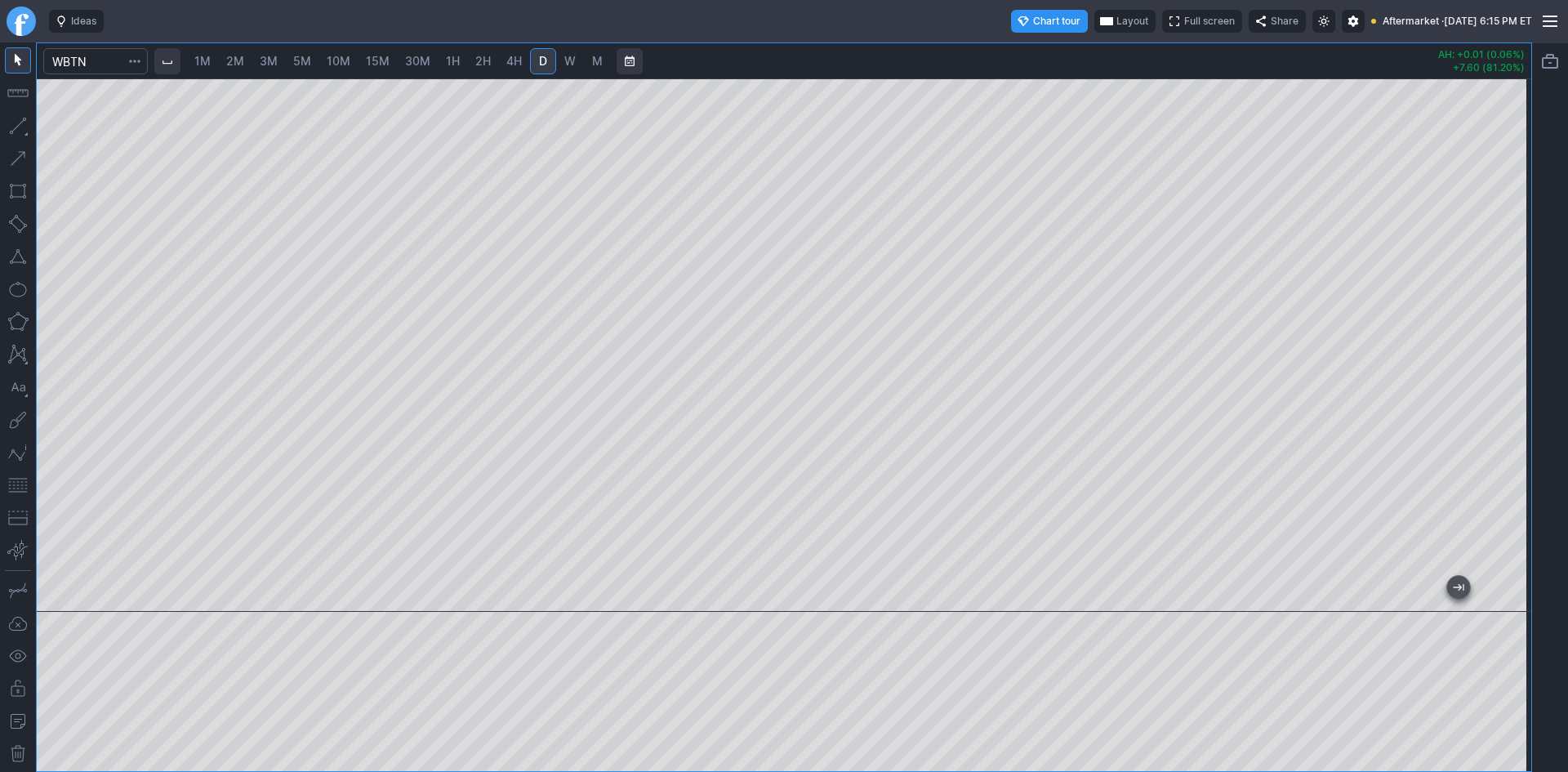
click at [311, 62] on span "5M" at bounding box center [302, 61] width 18 height 13
drag, startPoint x: 1507, startPoint y: 407, endPoint x: 1498, endPoint y: 341, distance: 66.6
click at [1517, 325] on div at bounding box center [1514, 341] width 35 height 493
click at [271, 66] on span "3M" at bounding box center [268, 61] width 18 height 13
click at [469, 516] on div at bounding box center [784, 345] width 1495 height 534
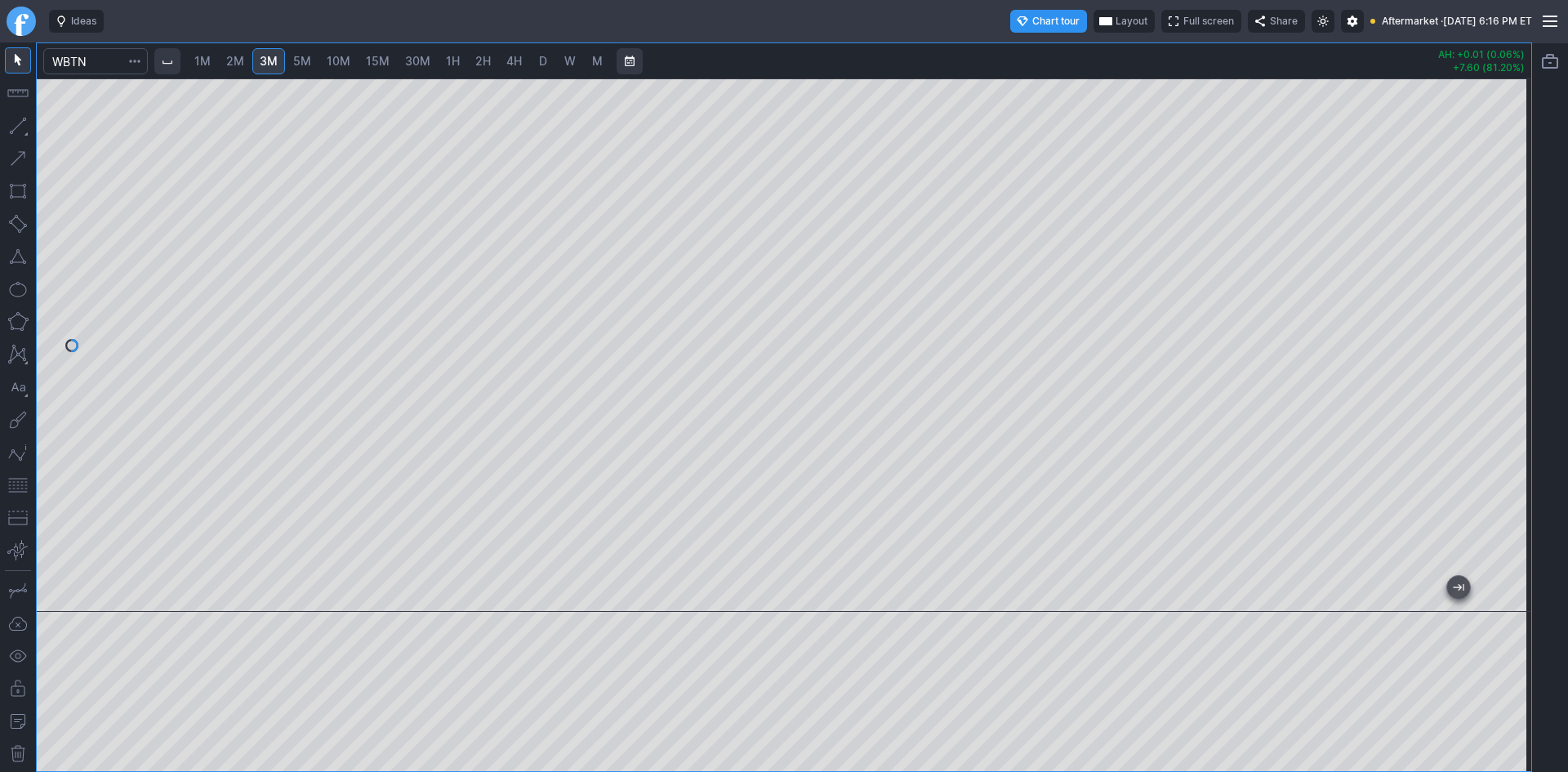
click at [1115, 18] on span "Layout" at bounding box center [1131, 21] width 32 height 16
click at [1088, 18] on div at bounding box center [784, 386] width 1568 height 772
click at [1115, 22] on span "Layout" at bounding box center [1131, 21] width 32 height 16
click at [1055, 49] on button "Layout" at bounding box center [1047, 53] width 23 height 23
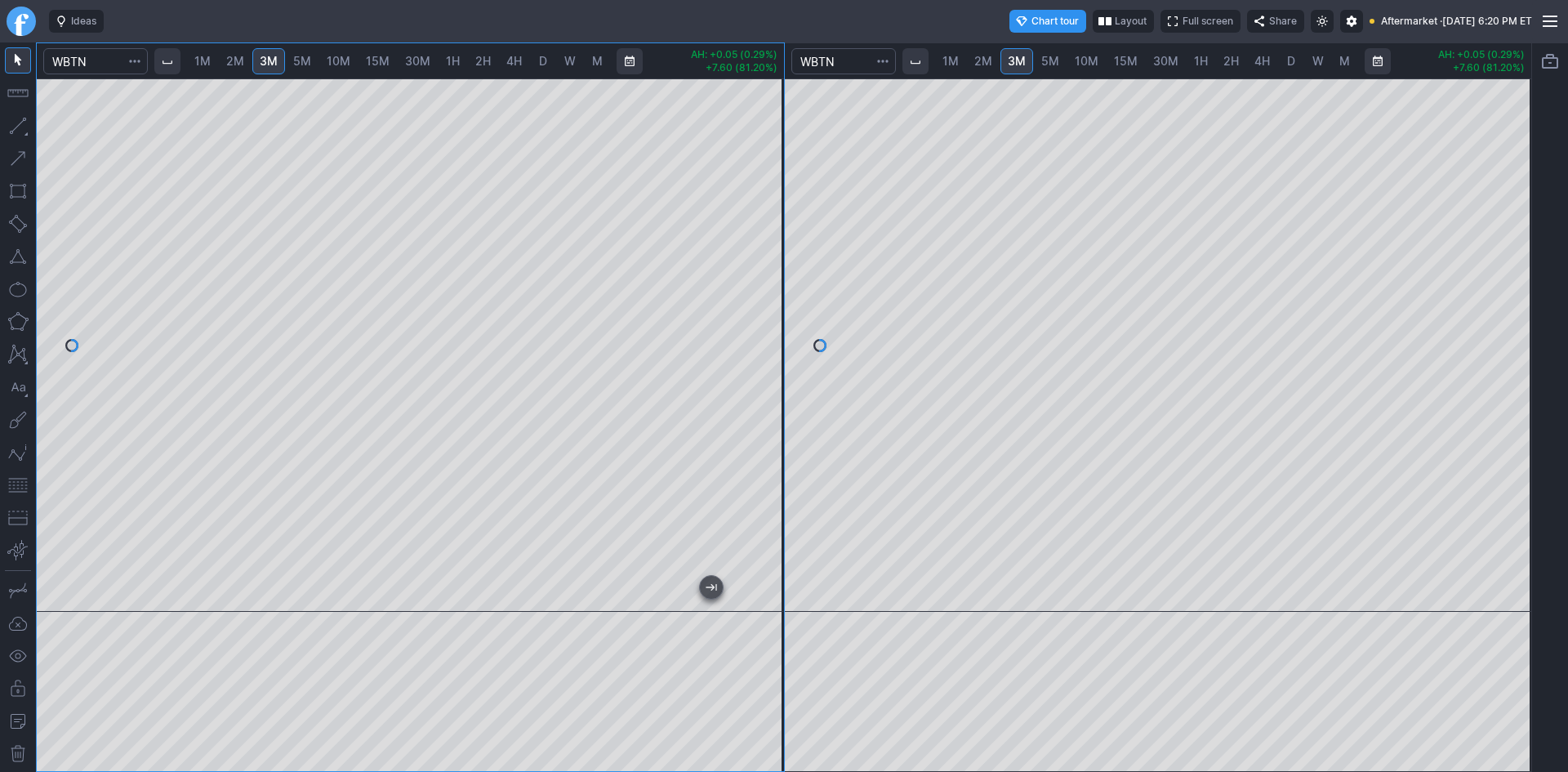
click at [310, 52] on link "5M" at bounding box center [303, 61] width 33 height 26
click at [750, 373] on div at bounding box center [410, 345] width 747 height 534
drag, startPoint x: 764, startPoint y: 370, endPoint x: 770, endPoint y: 353, distance: 18.0
click at [770, 353] on div at bounding box center [767, 341] width 35 height 493
click at [1294, 58] on span "D" at bounding box center [1291, 61] width 9 height 13
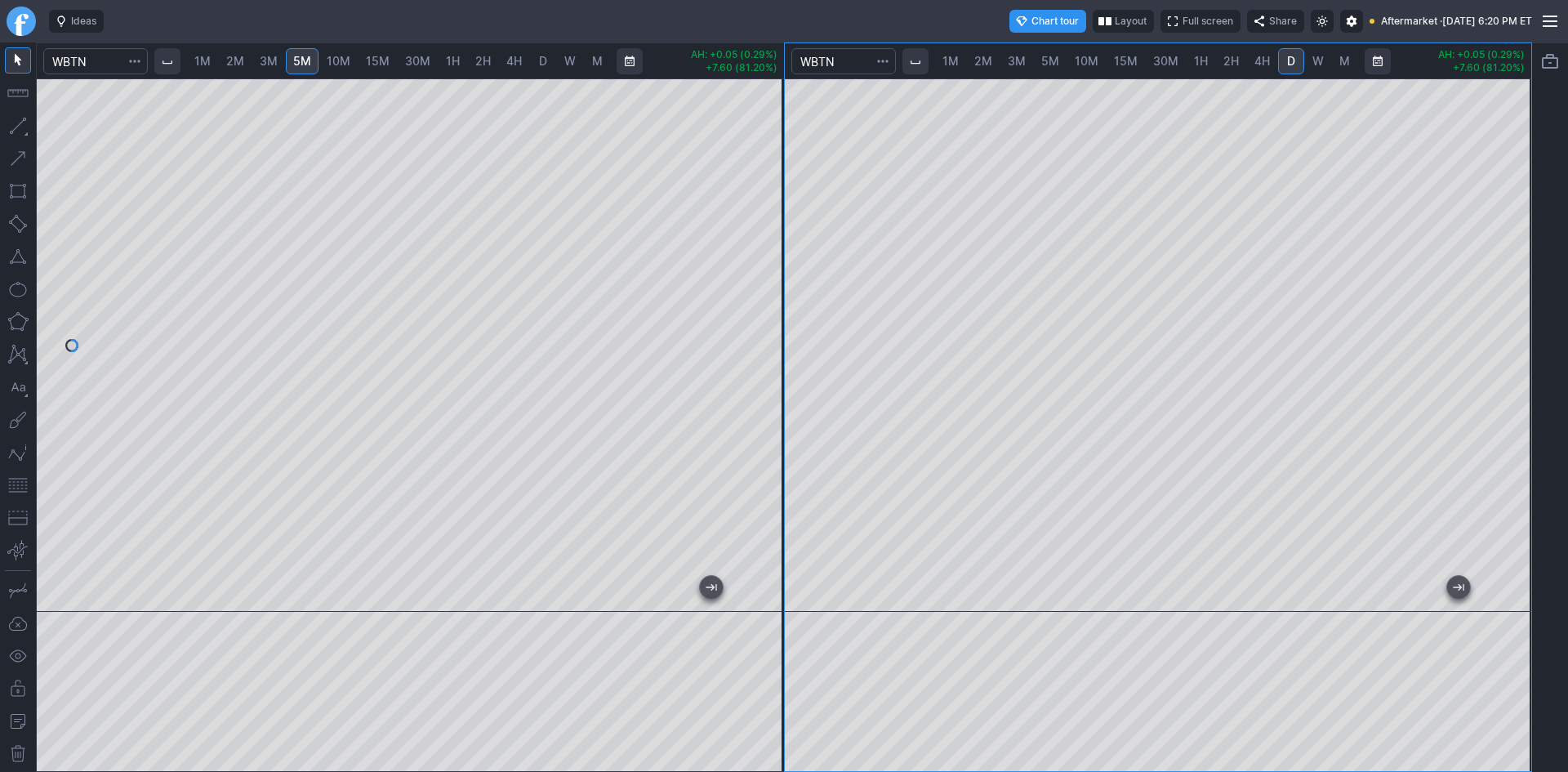
drag, startPoint x: 1514, startPoint y: 271, endPoint x: 1513, endPoint y: 317, distance: 46.0
click at [1513, 317] on div at bounding box center [1514, 341] width 35 height 493
click at [242, 58] on span "2M" at bounding box center [234, 61] width 18 height 13
click at [886, 309] on div "1M 2M 3M 5M 10M 15M 30M 1H 2H 4H D W M AH: -3.68 (25.70%) +12.14 (556.88%) 1M 2…" at bounding box center [784, 407] width 1497 height 730
click at [789, 242] on div "1M 2M 3M 5M 10M 15M 30M 1H 2H 4H D W M AH: -3.67 (25.63%) +12.14 (556.88%) 1M 2…" at bounding box center [784, 407] width 1497 height 730
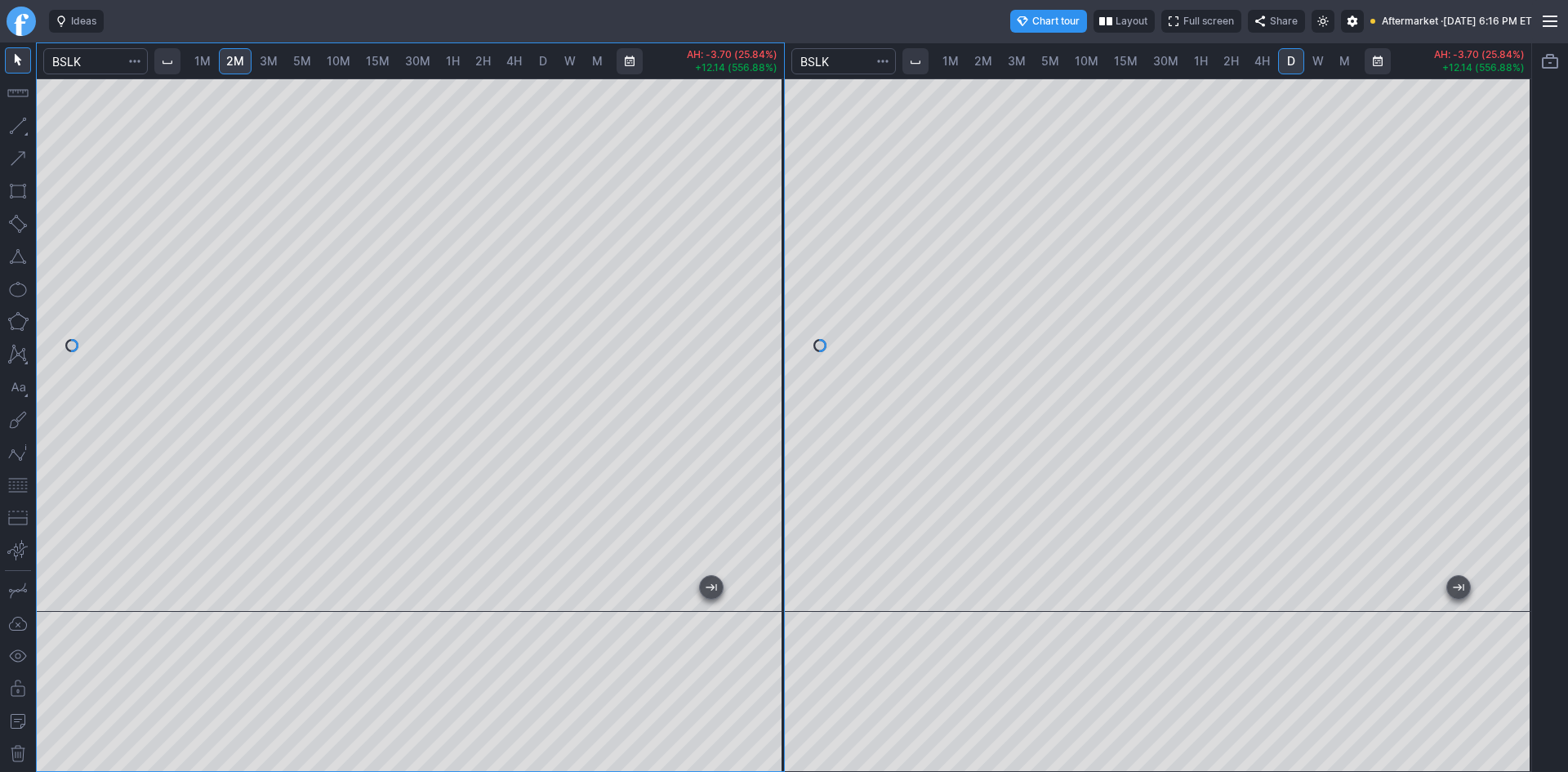
drag, startPoint x: 786, startPoint y: 213, endPoint x: 751, endPoint y: 261, distance: 59.4
click at [751, 261] on div at bounding box center [410, 345] width 747 height 534
click at [774, 267] on div "1M 2M 3M 5M 10M 15M 30M 1H 2H 4H D W M AH: -3.70 (25.84%) +12.14 (556.88%) 1M 2…" at bounding box center [784, 407] width 1497 height 730
drag, startPoint x: 769, startPoint y: 252, endPoint x: 768, endPoint y: 292, distance: 40.0
click at [768, 292] on div at bounding box center [767, 341] width 35 height 493
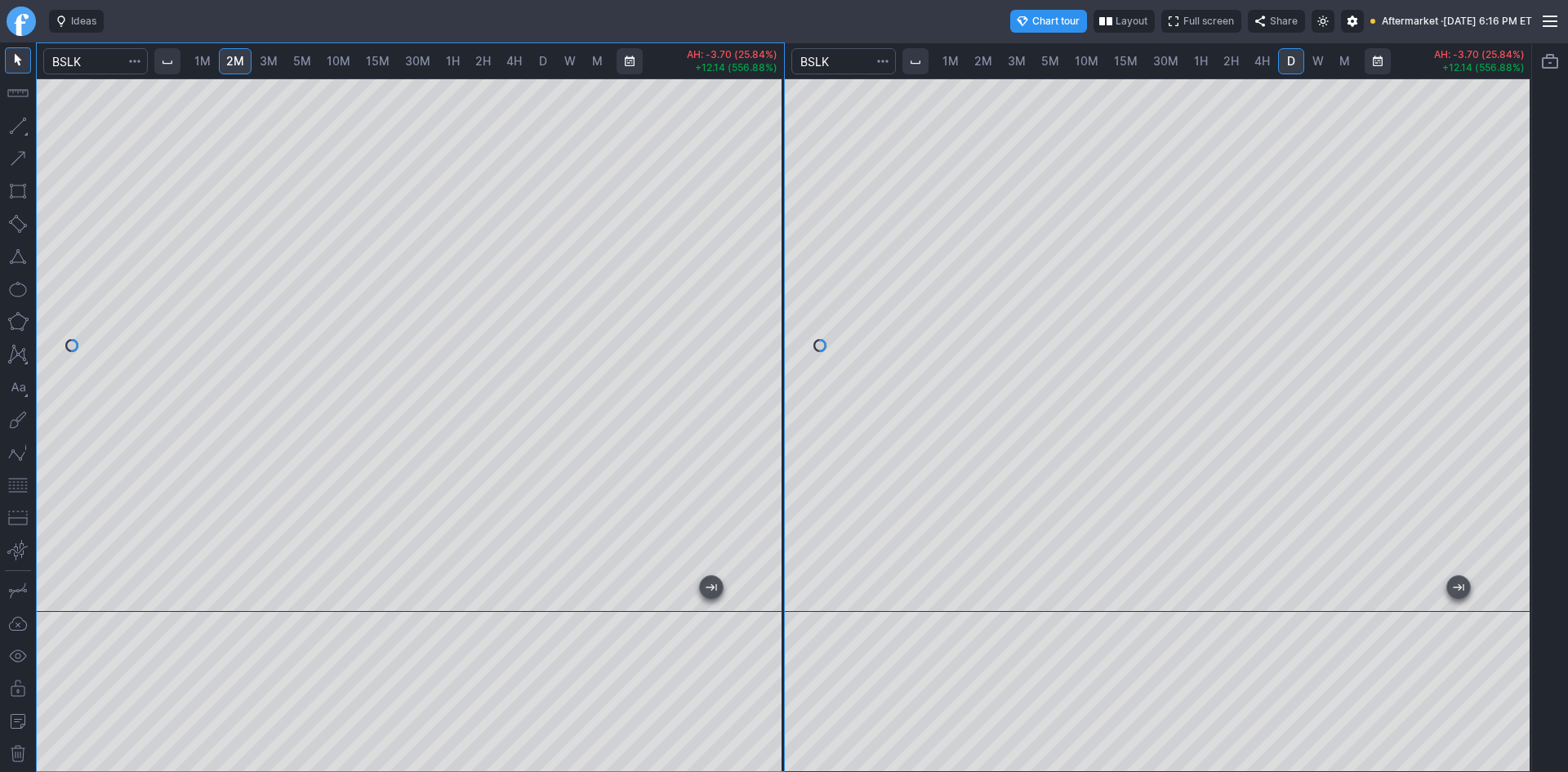
click at [800, 285] on div "1M 2M 3M 5M 10M 15M 30M 1H 2H 4H D W M AH: -3.70 (25.84%) +12.14 (556.88%) 1M 2…" at bounding box center [784, 407] width 1497 height 730
click at [759, 263] on div at bounding box center [410, 345] width 747 height 534
drag, startPoint x: 768, startPoint y: 296, endPoint x: 760, endPoint y: 195, distance: 101.3
click at [761, 196] on div at bounding box center [767, 341] width 35 height 493
drag, startPoint x: 761, startPoint y: 319, endPoint x: 760, endPoint y: 211, distance: 108.0
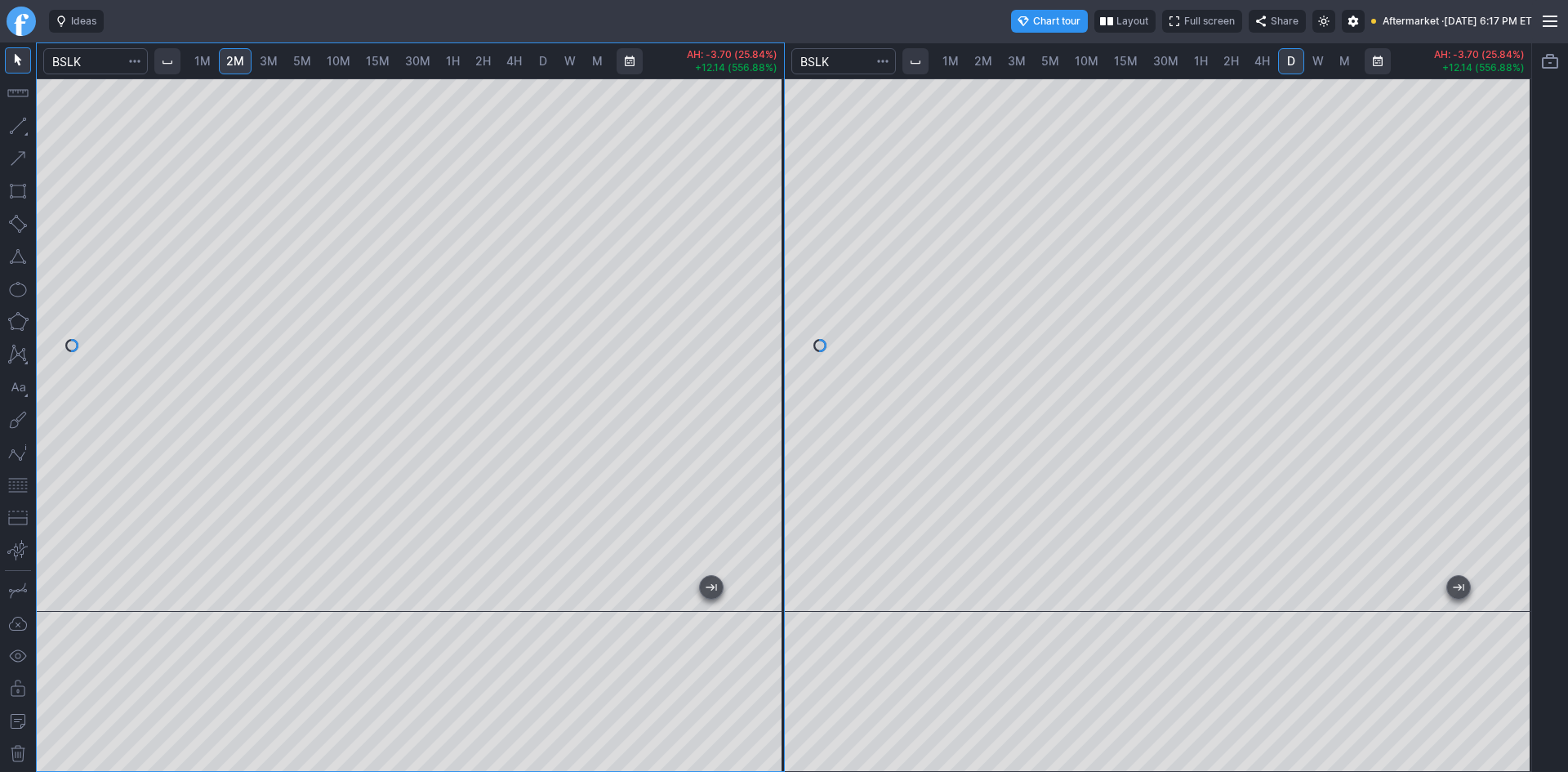
click at [760, 211] on div at bounding box center [767, 341] width 35 height 493
click at [278, 62] on span "3M" at bounding box center [268, 61] width 18 height 13
drag, startPoint x: 768, startPoint y: 292, endPoint x: 770, endPoint y: 265, distance: 27.1
click at [770, 265] on div at bounding box center [767, 341] width 35 height 493
drag, startPoint x: 22, startPoint y: 480, endPoint x: 39, endPoint y: 471, distance: 19.2
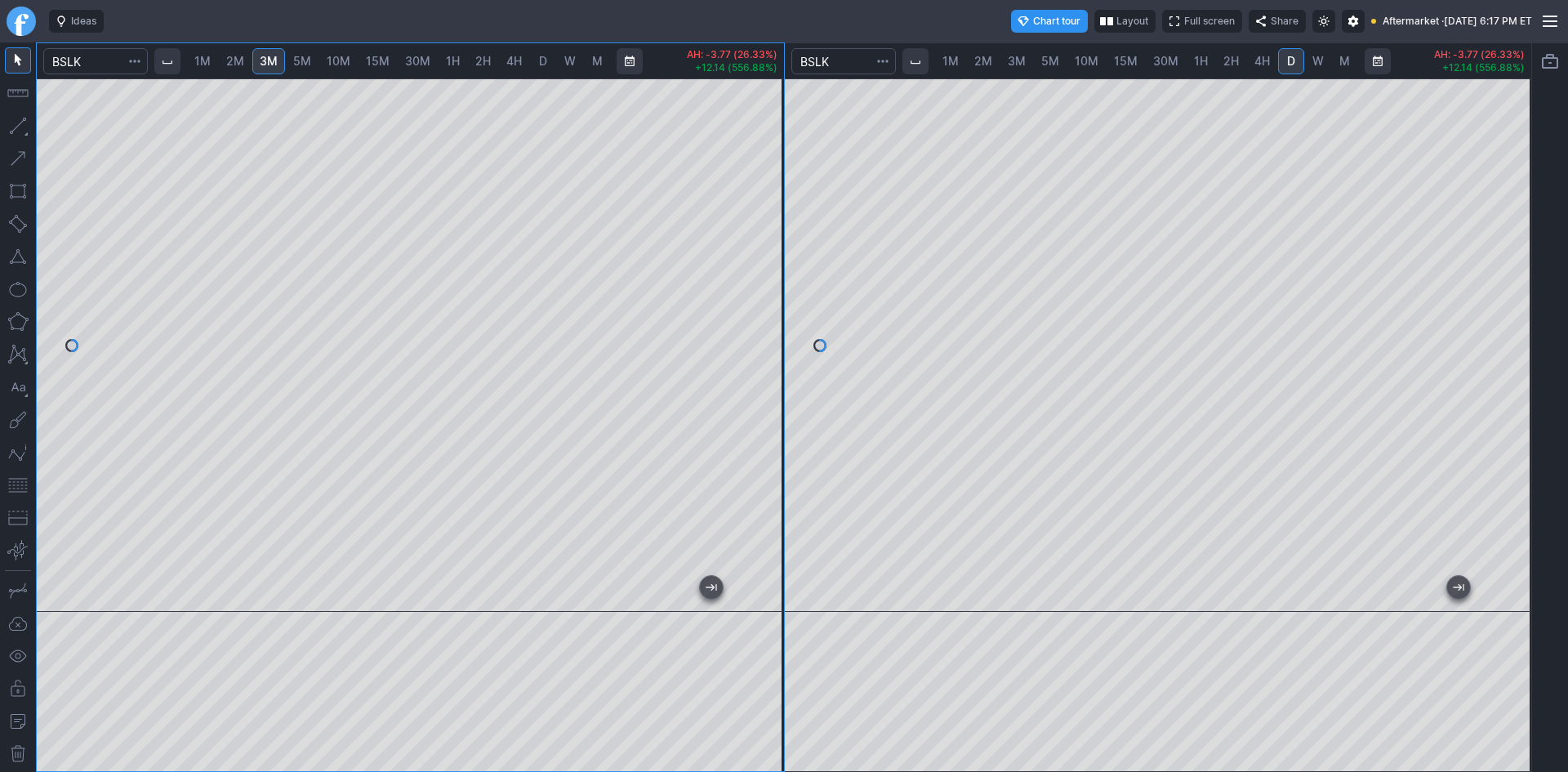
click at [23, 480] on button "button" at bounding box center [17, 485] width 26 height 26
drag, startPoint x: 777, startPoint y: 225, endPoint x: 756, endPoint y: 297, distance: 75.0
click at [763, 299] on div at bounding box center [767, 341] width 35 height 493
click at [686, 50] on div "1M 2M 3M 5M 10M 15M 30M 1H 2H 4H D W M AH: -3.72 (25.98%) +12.14 (556.88%)" at bounding box center [410, 408] width 747 height 729
click at [743, 273] on div at bounding box center [410, 345] width 747 height 534
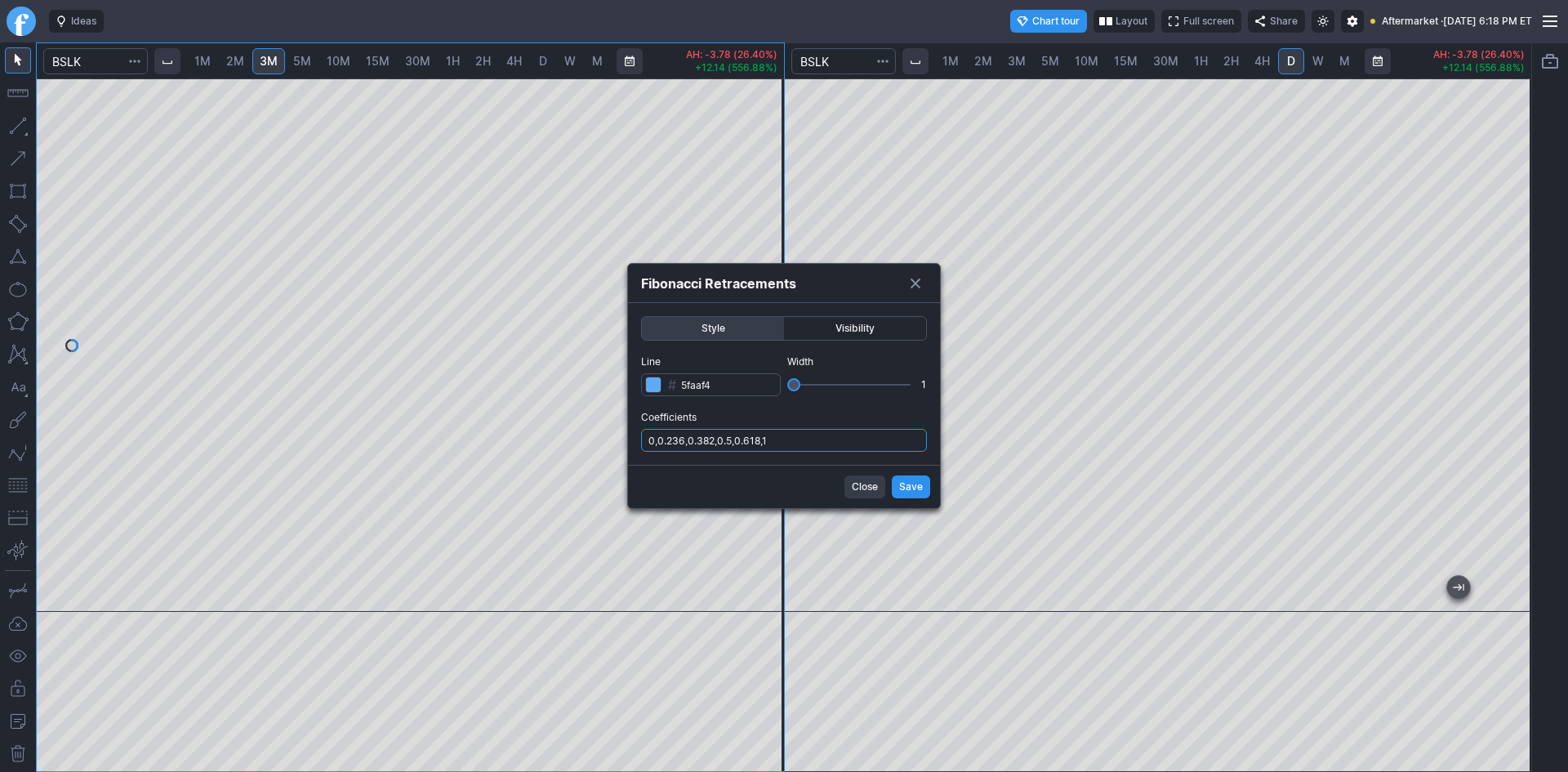
click at [797, 445] on input "0,0.236,0.382,0.5,0.618,1" at bounding box center [784, 440] width 286 height 23
type input "0,0.236,0.382,0.5,0.618,1,.786"
click at [914, 483] on span "Save" at bounding box center [911, 486] width 24 height 16
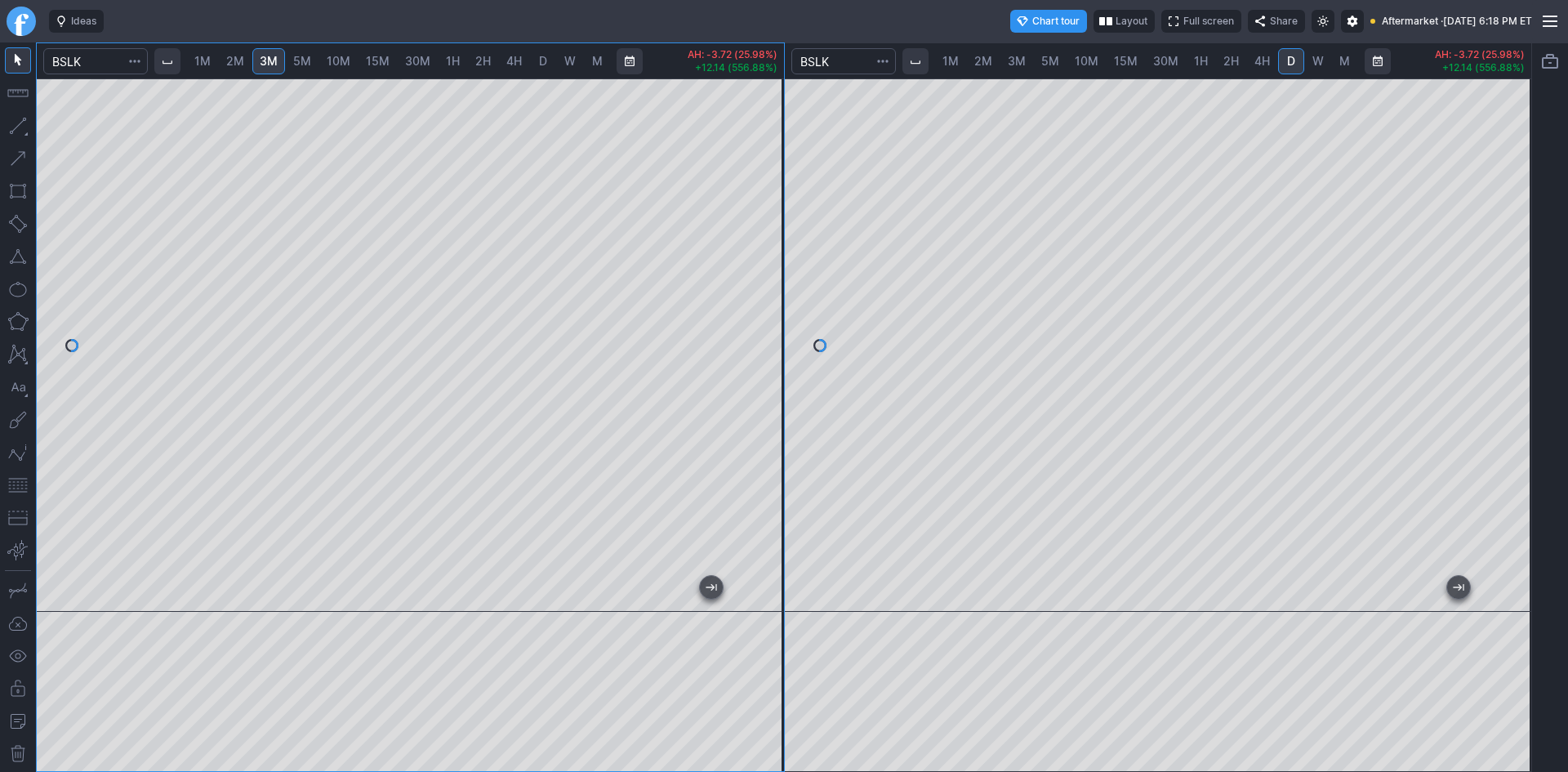
click at [783, 237] on div at bounding box center [767, 341] width 35 height 493
click at [707, 379] on div at bounding box center [410, 345] width 747 height 534
drag, startPoint x: 774, startPoint y: 337, endPoint x: 776, endPoint y: 280, distance: 57.0
click at [776, 280] on div at bounding box center [767, 341] width 35 height 493
drag, startPoint x: 1515, startPoint y: 386, endPoint x: 1509, endPoint y: 348, distance: 38.5
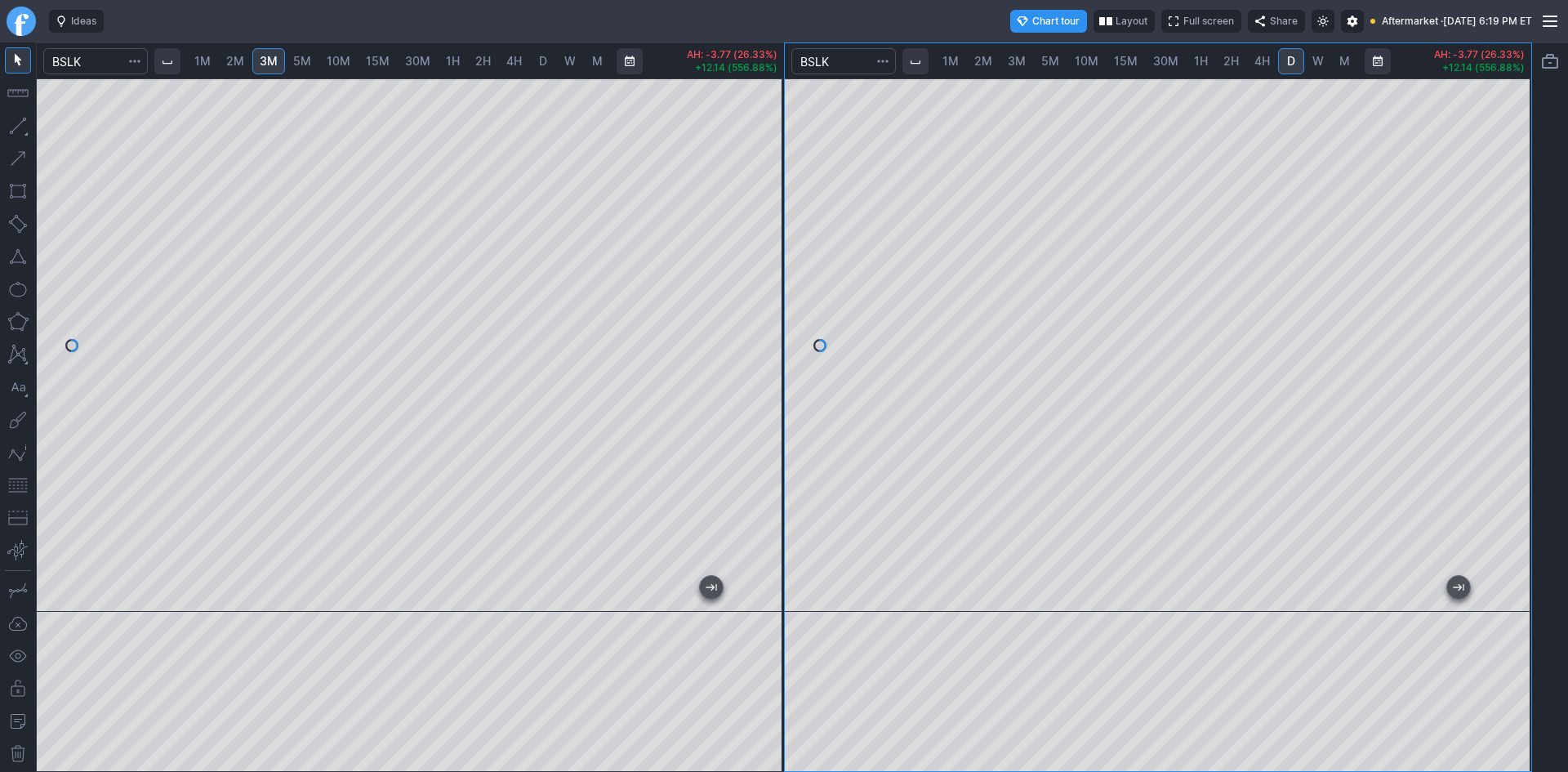
click at [1509, 348] on div at bounding box center [1514, 341] width 35 height 493
